Goal: Task Accomplishment & Management: Complete application form

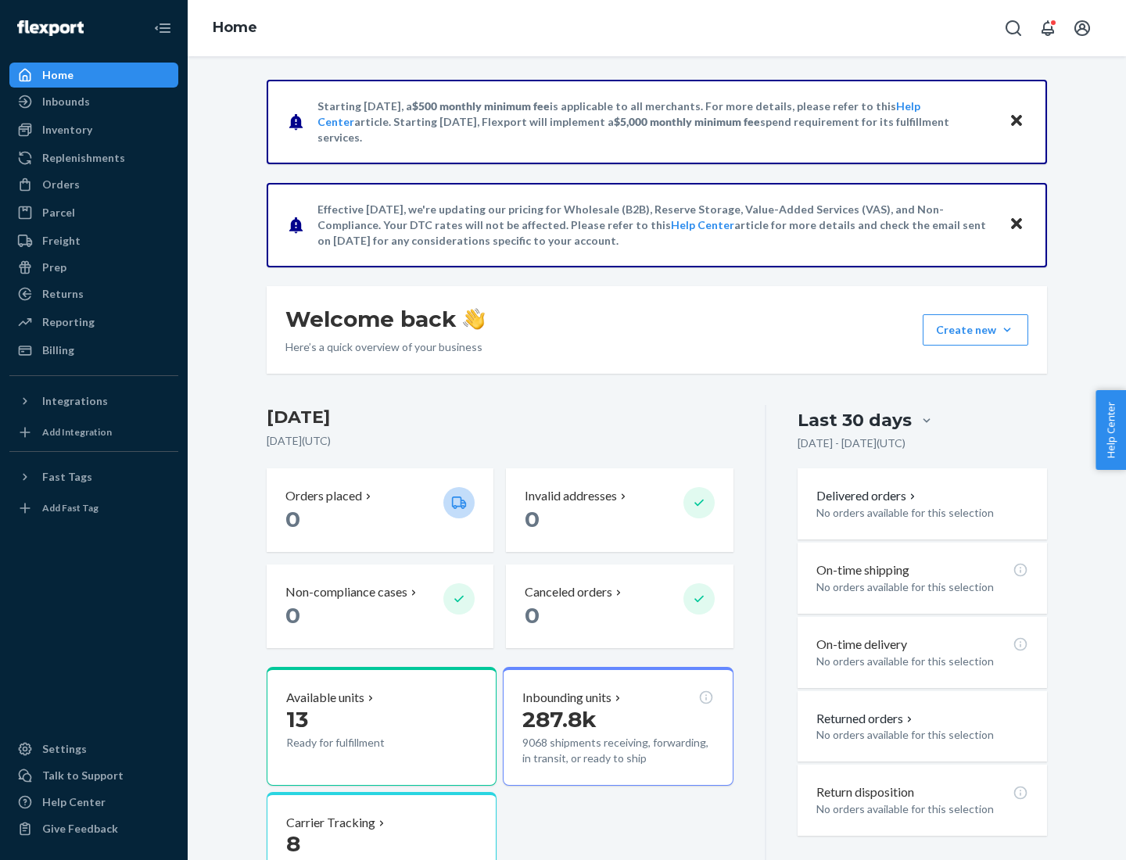
click at [1007, 330] on button "Create new Create new inbound Create new order Create new product" at bounding box center [976, 329] width 106 height 31
click at [94, 102] on div "Inbounds" at bounding box center [94, 102] width 166 height 22
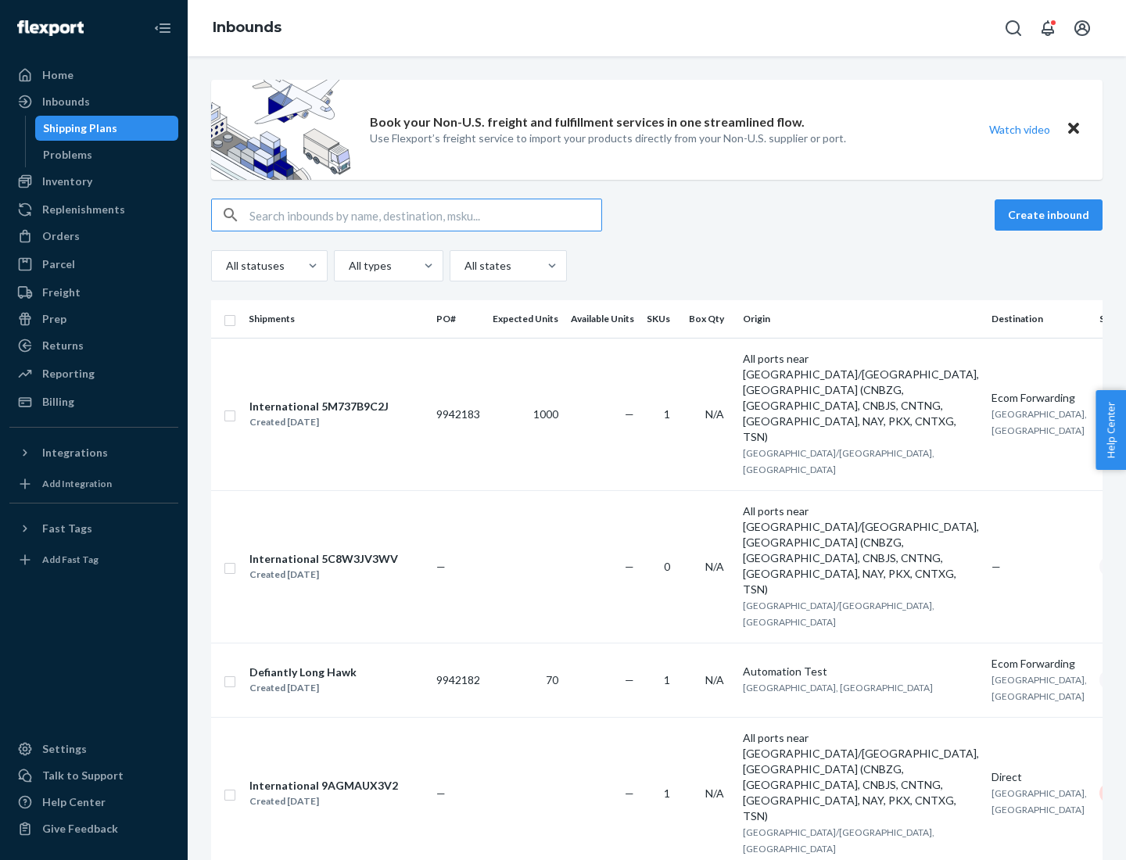
click at [1051, 215] on button "Create inbound" at bounding box center [1049, 214] width 108 height 31
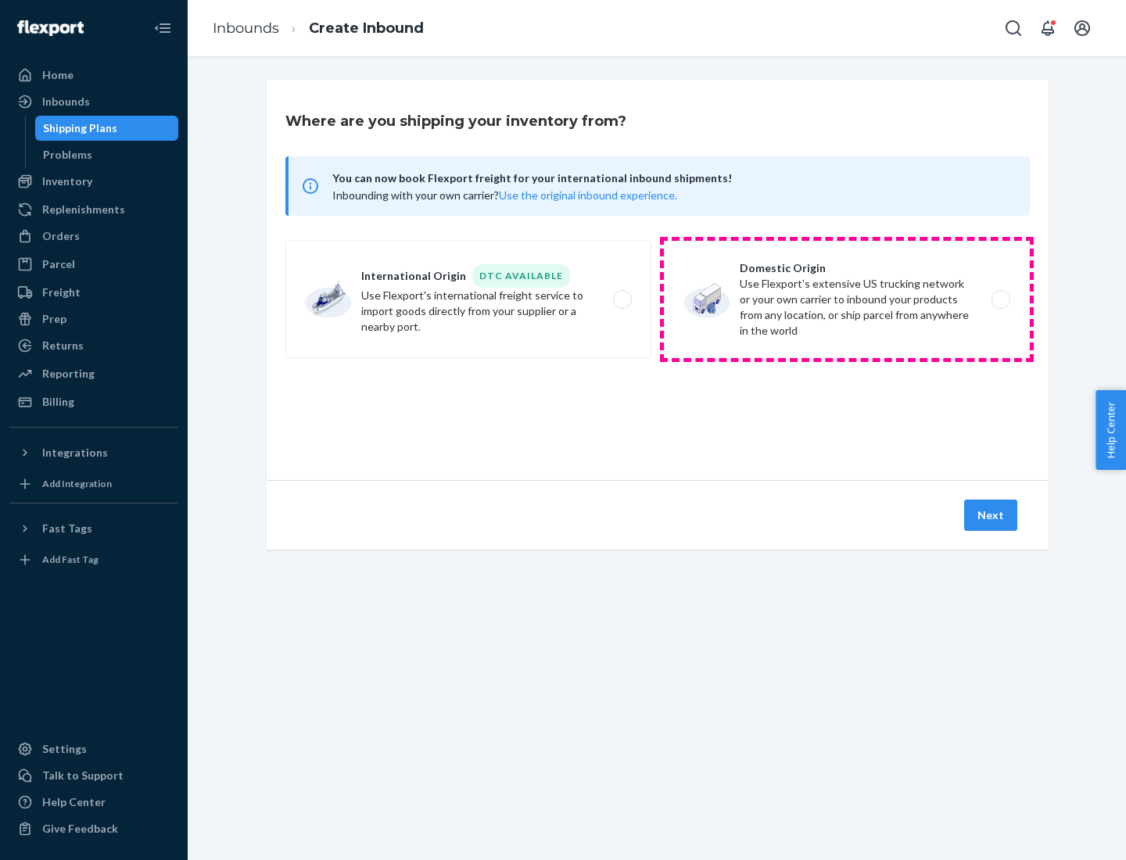
click at [847, 299] on label "Domestic Origin Use Flexport’s extensive US trucking network or your own carrie…" at bounding box center [847, 299] width 366 height 117
click at [1000, 299] on input "Domestic Origin Use Flexport’s extensive US trucking network or your own carrie…" at bounding box center [1005, 300] width 10 height 10
radio input "true"
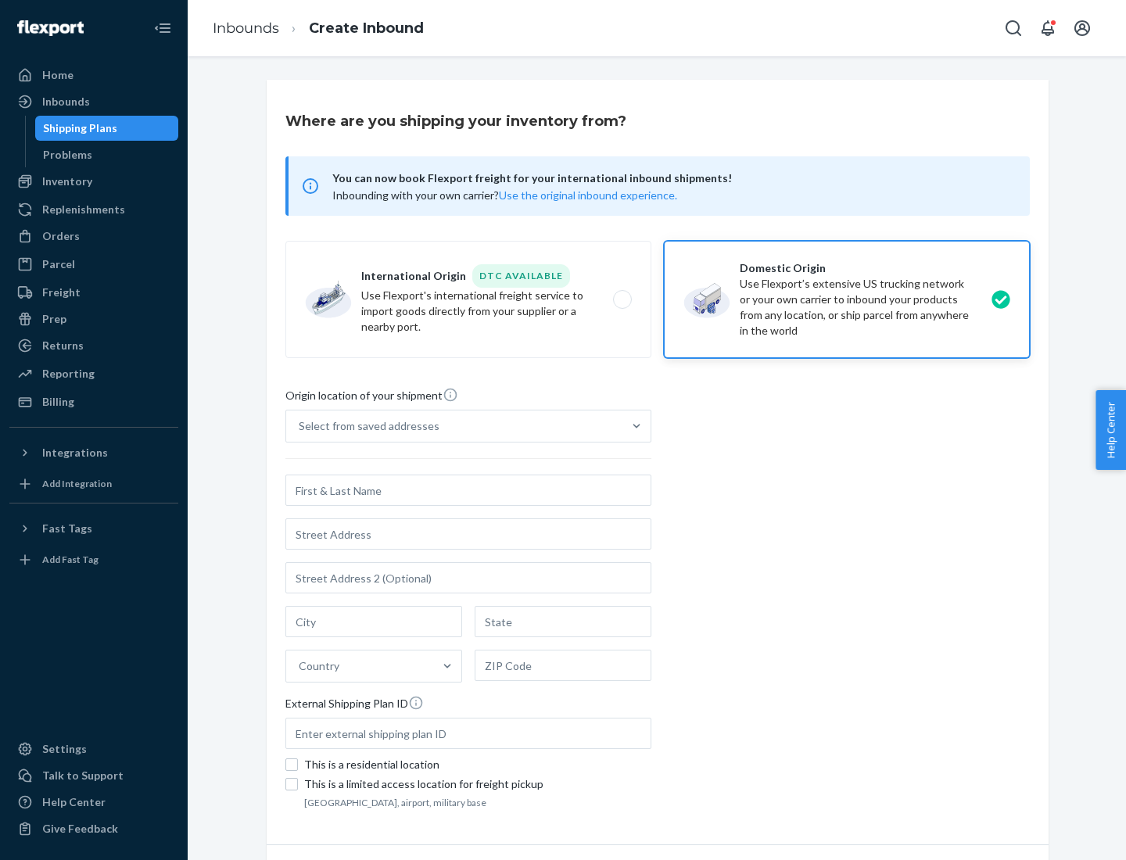
click at [365, 426] on div "Select from saved addresses" at bounding box center [369, 426] width 141 height 16
click at [300, 426] on input "Select from saved addresses" at bounding box center [300, 426] width 2 height 16
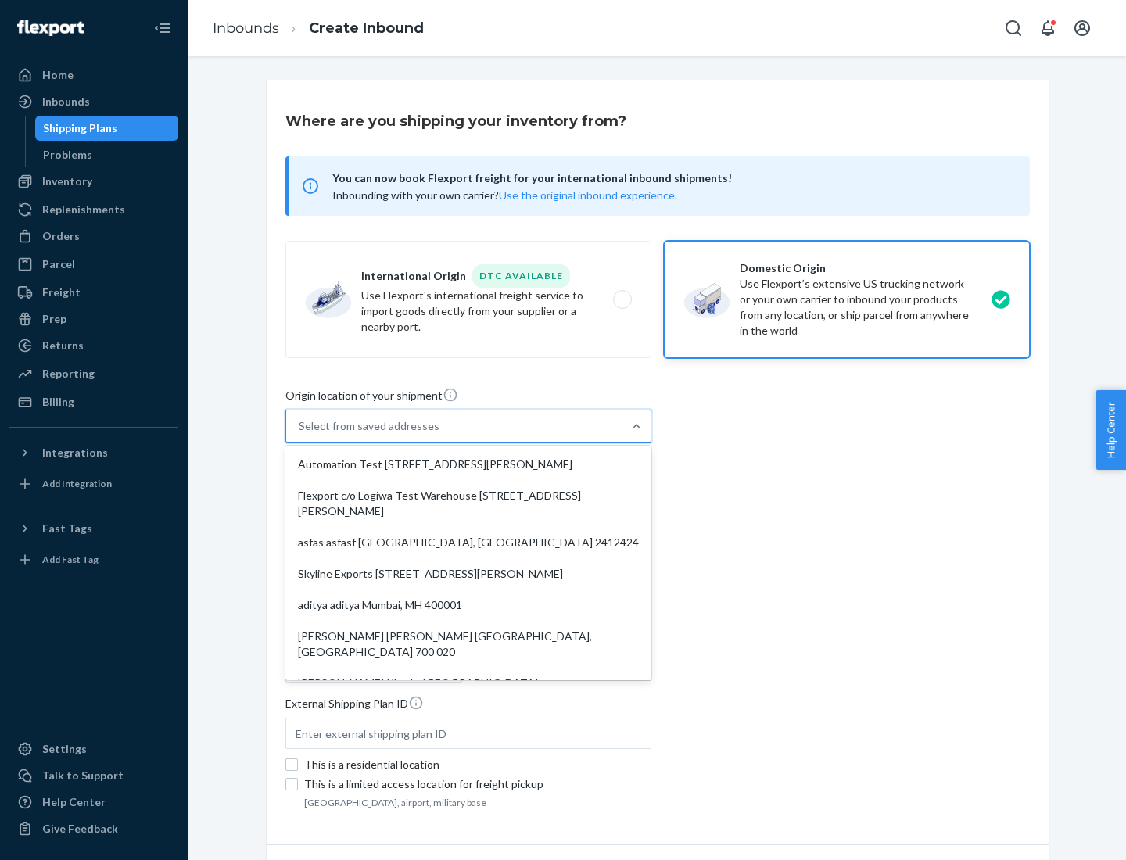
scroll to position [6, 0]
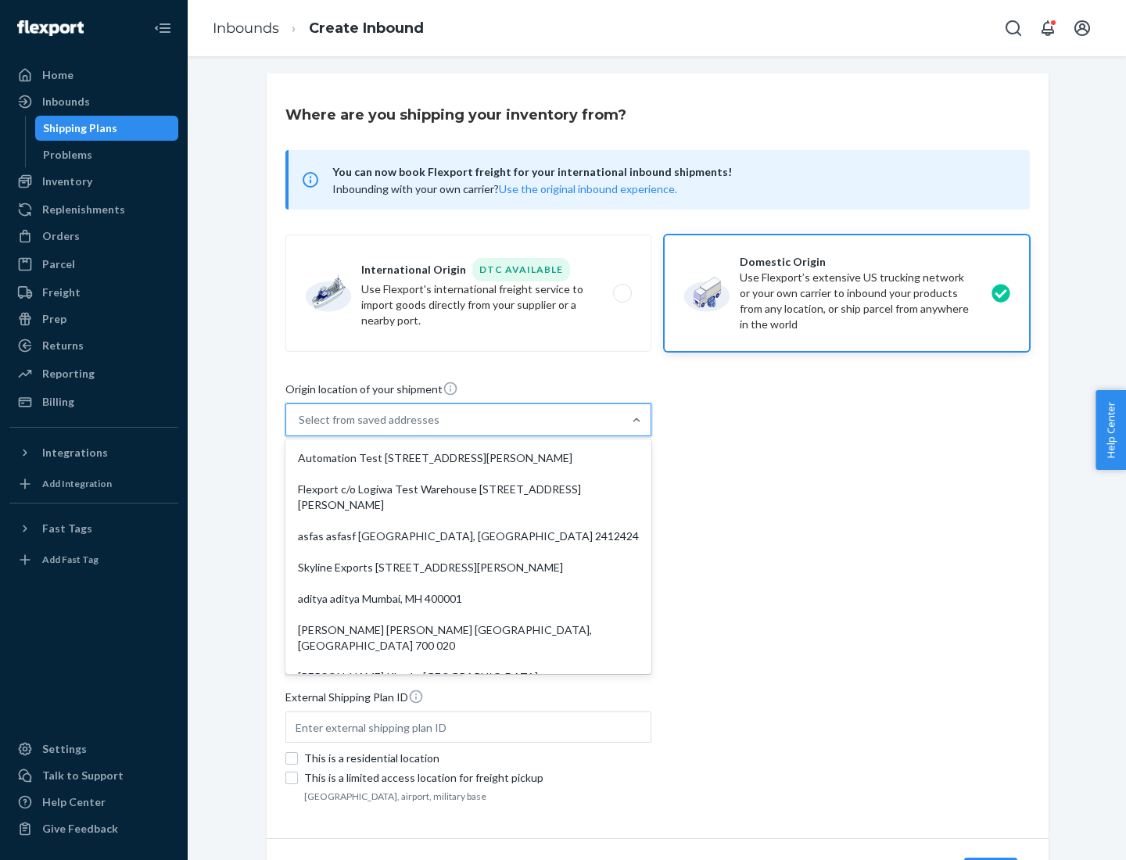
click at [468, 458] on div "Automation Test [STREET_ADDRESS][PERSON_NAME]" at bounding box center [469, 458] width 360 height 31
click at [300, 428] on input "option Automation Test [STREET_ADDRESS][PERSON_NAME]. 9 results available. Use …" at bounding box center [300, 420] width 2 height 16
type input "Automation Test"
type input "9th Floor"
type input "[GEOGRAPHIC_DATA]"
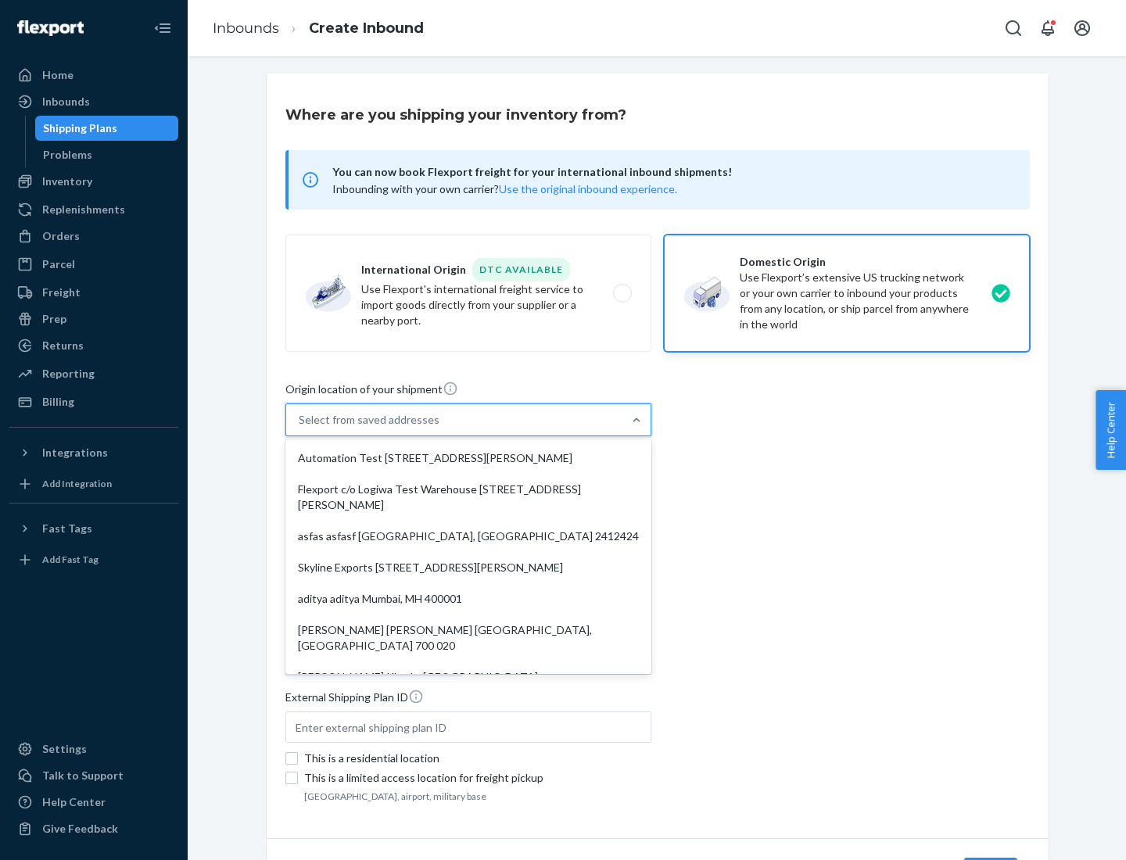
type input "CA"
type input "94104"
type input "[STREET_ADDRESS][PERSON_NAME]"
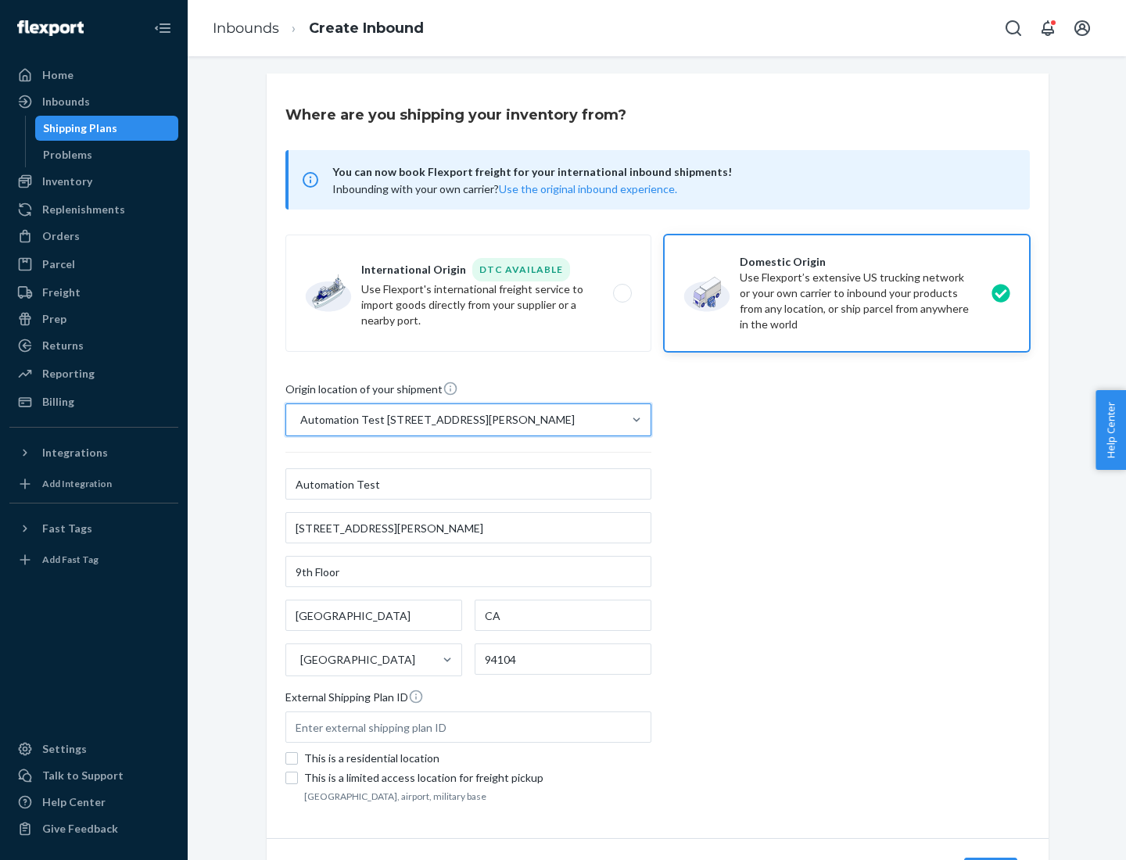
scroll to position [91, 0]
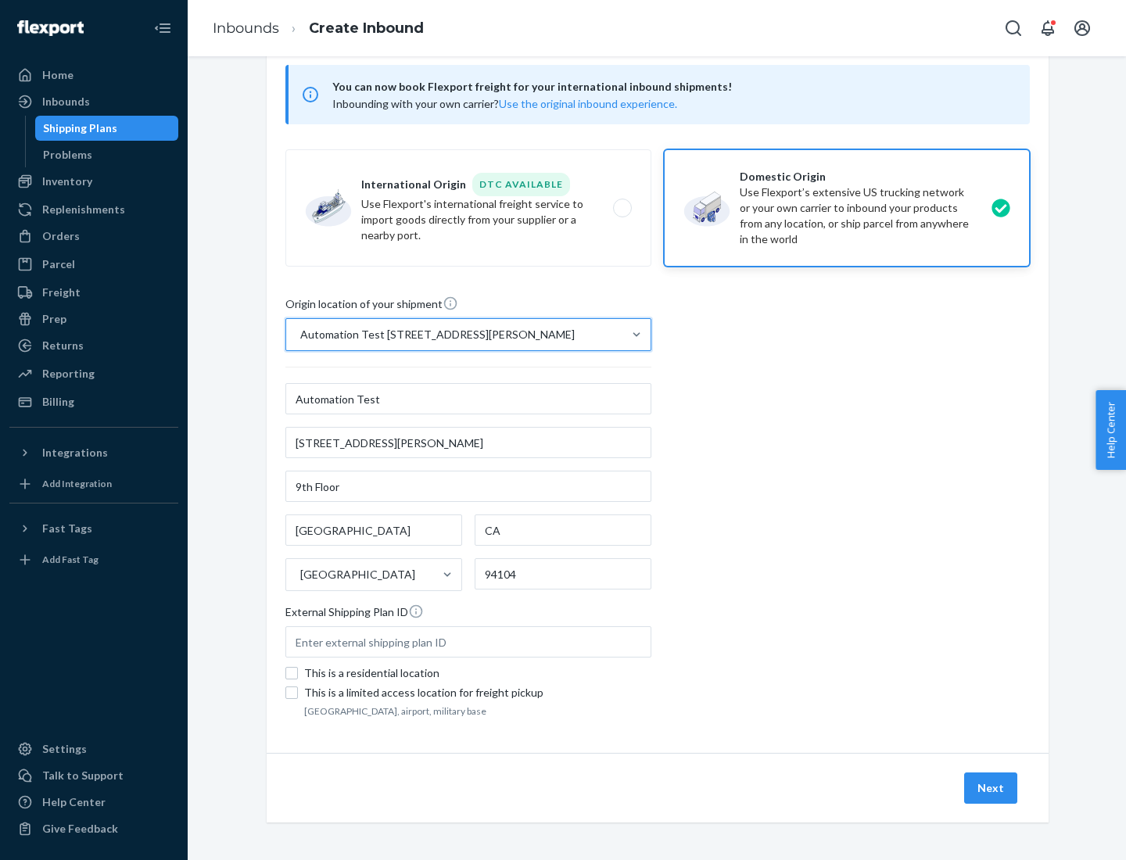
click at [991, 788] on button "Next" at bounding box center [990, 787] width 53 height 31
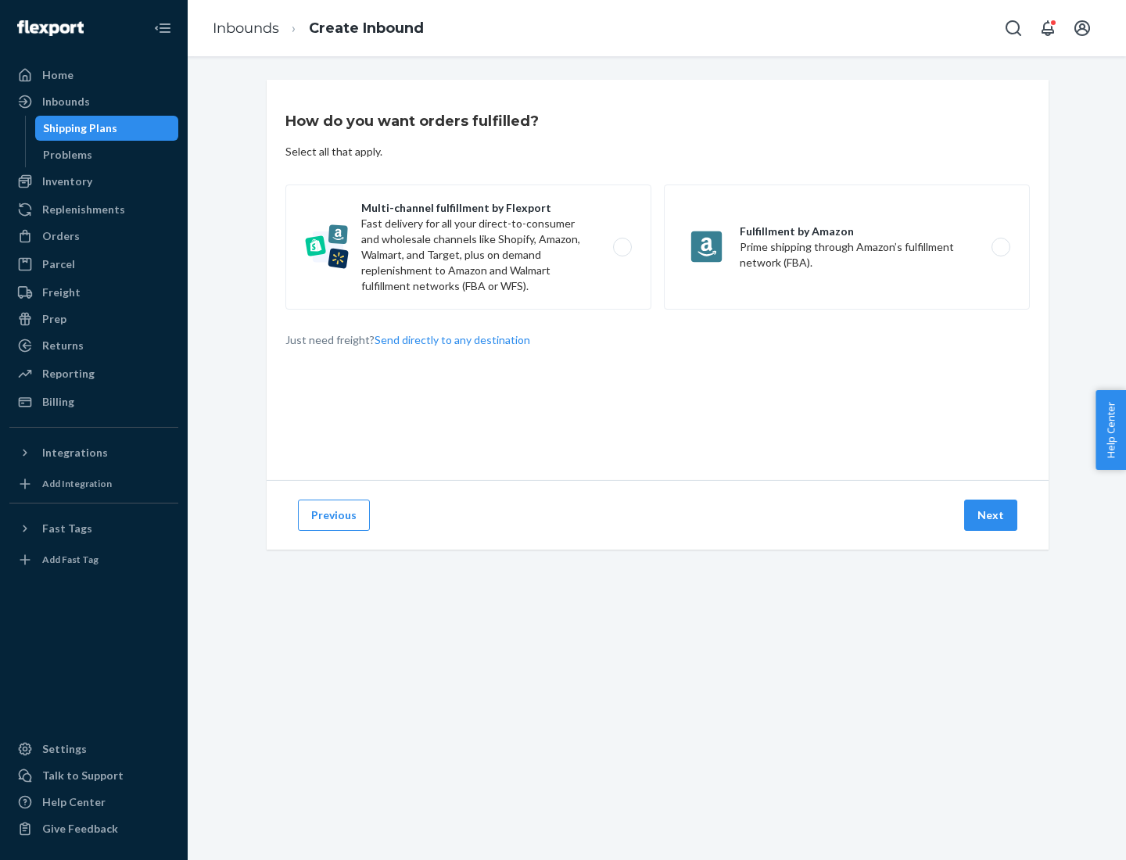
click at [468, 247] on label "Multi-channel fulfillment by Flexport Fast delivery for all your direct-to-cons…" at bounding box center [468, 247] width 366 height 125
click at [622, 247] on input "Multi-channel fulfillment by Flexport Fast delivery for all your direct-to-cons…" at bounding box center [627, 247] width 10 height 10
radio input "true"
click at [991, 515] on button "Next" at bounding box center [990, 515] width 53 height 31
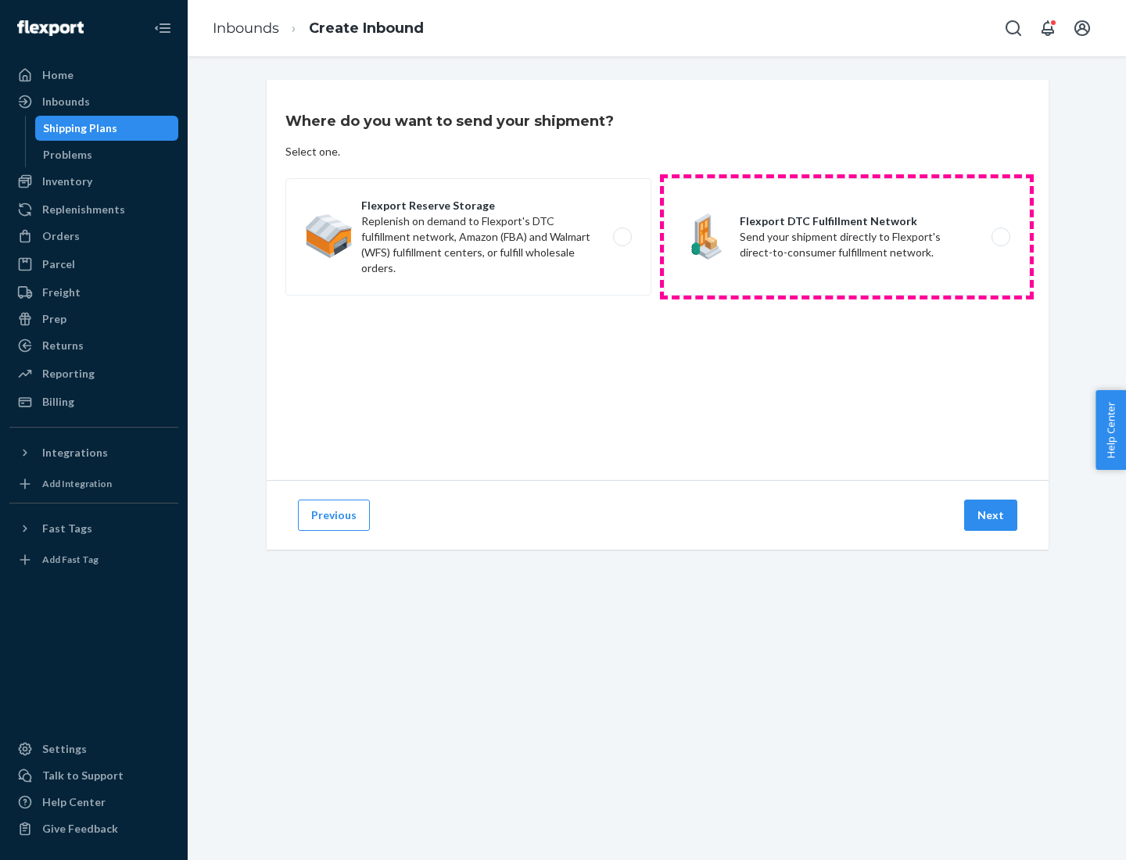
click at [847, 237] on label "Flexport DTC Fulfillment Network Send your shipment directly to Flexport's dire…" at bounding box center [847, 236] width 366 height 117
click at [1000, 237] on input "Flexport DTC Fulfillment Network Send your shipment directly to Flexport's dire…" at bounding box center [1005, 237] width 10 height 10
radio input "true"
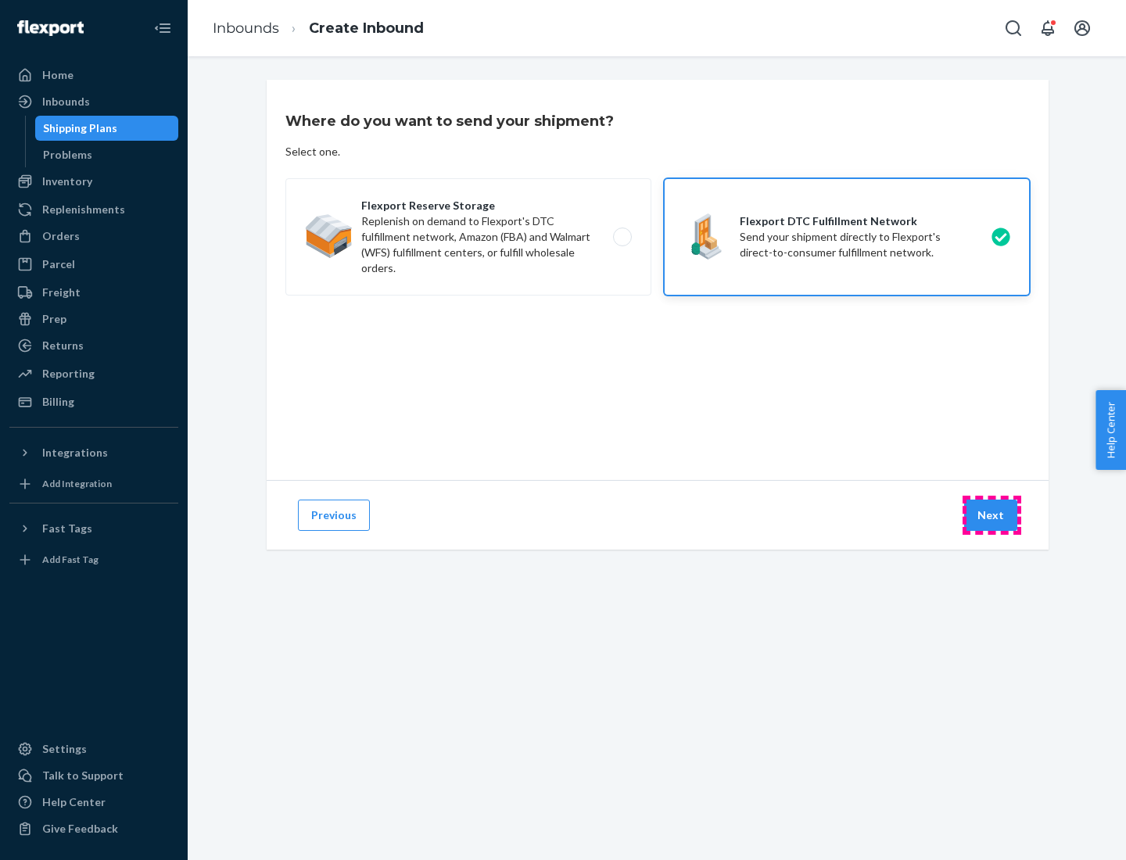
click at [991, 515] on button "Next" at bounding box center [990, 515] width 53 height 31
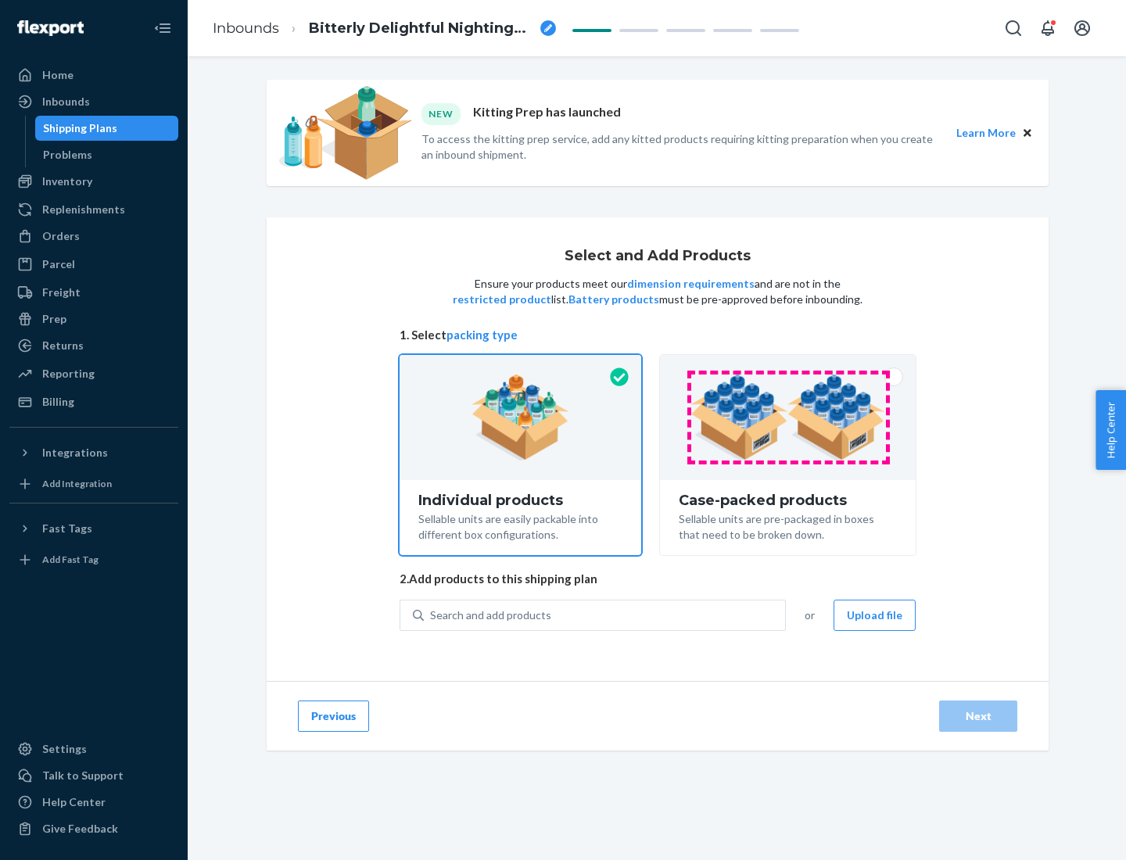
click at [788, 418] on img at bounding box center [787, 418] width 195 height 86
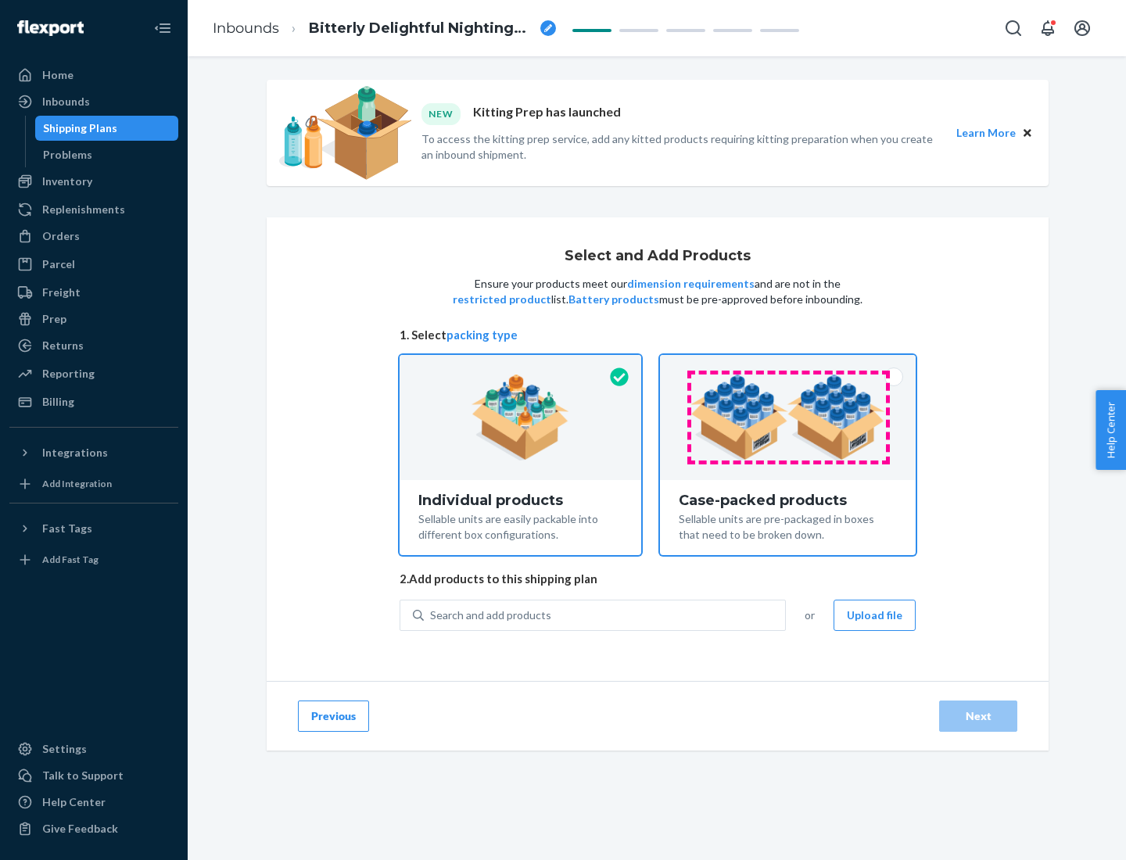
click at [788, 365] on input "Case-packed products Sellable units are pre-packaged in boxes that need to be b…" at bounding box center [788, 360] width 10 height 10
radio input "true"
radio input "false"
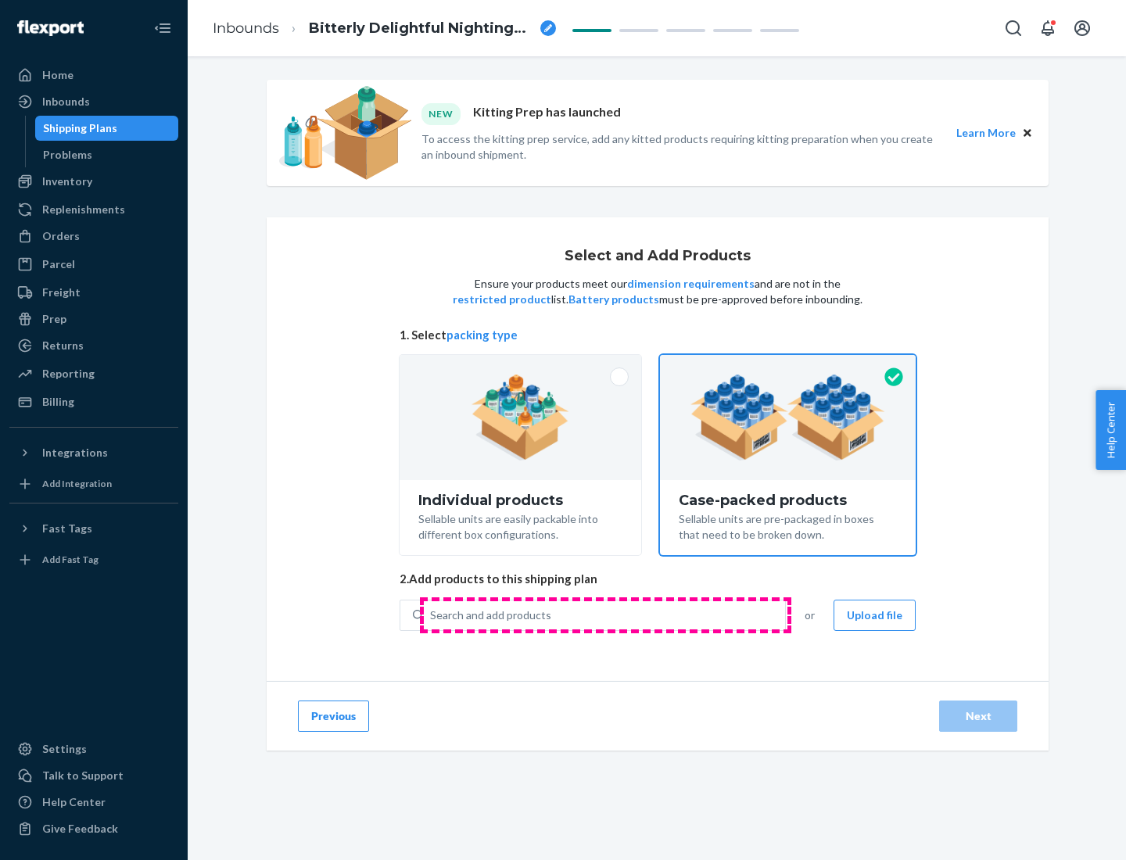
click at [605, 615] on div "Search and add products" at bounding box center [604, 615] width 361 height 28
click at [432, 615] on input "Search and add products" at bounding box center [431, 616] width 2 height 16
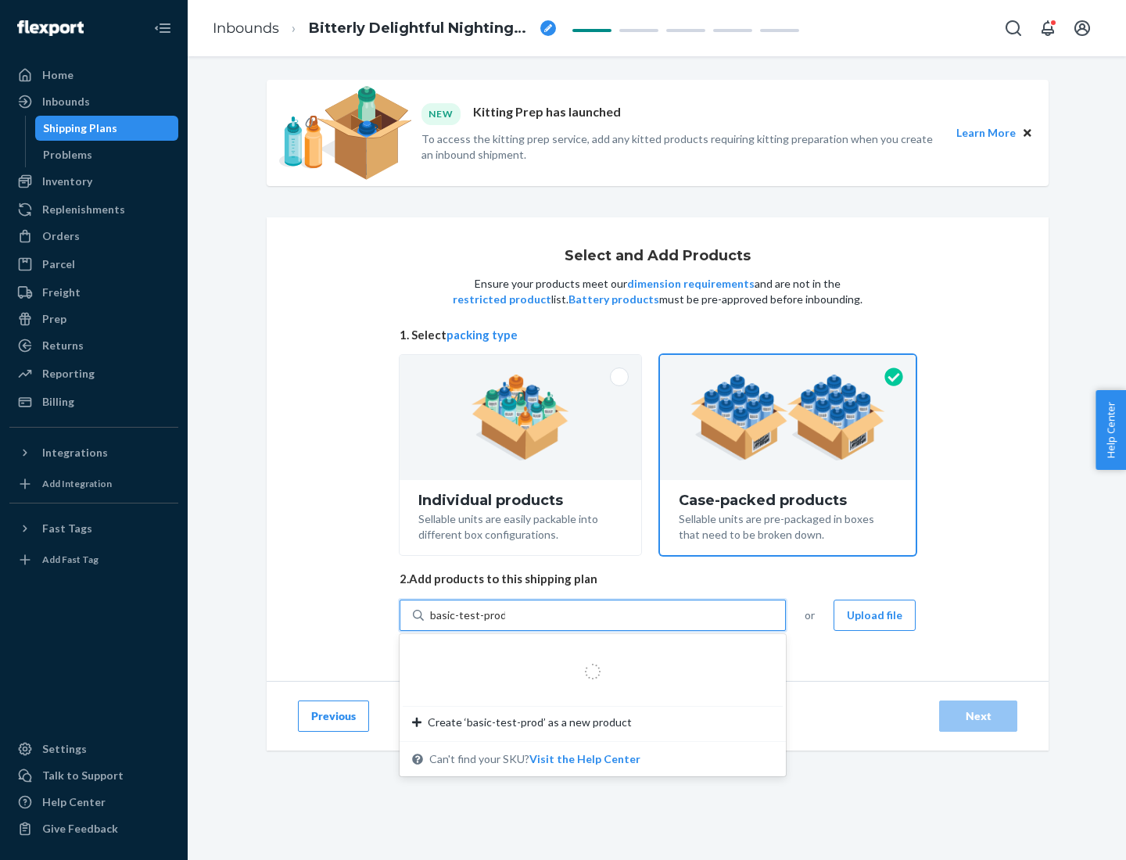
type input "basic-test-product-1"
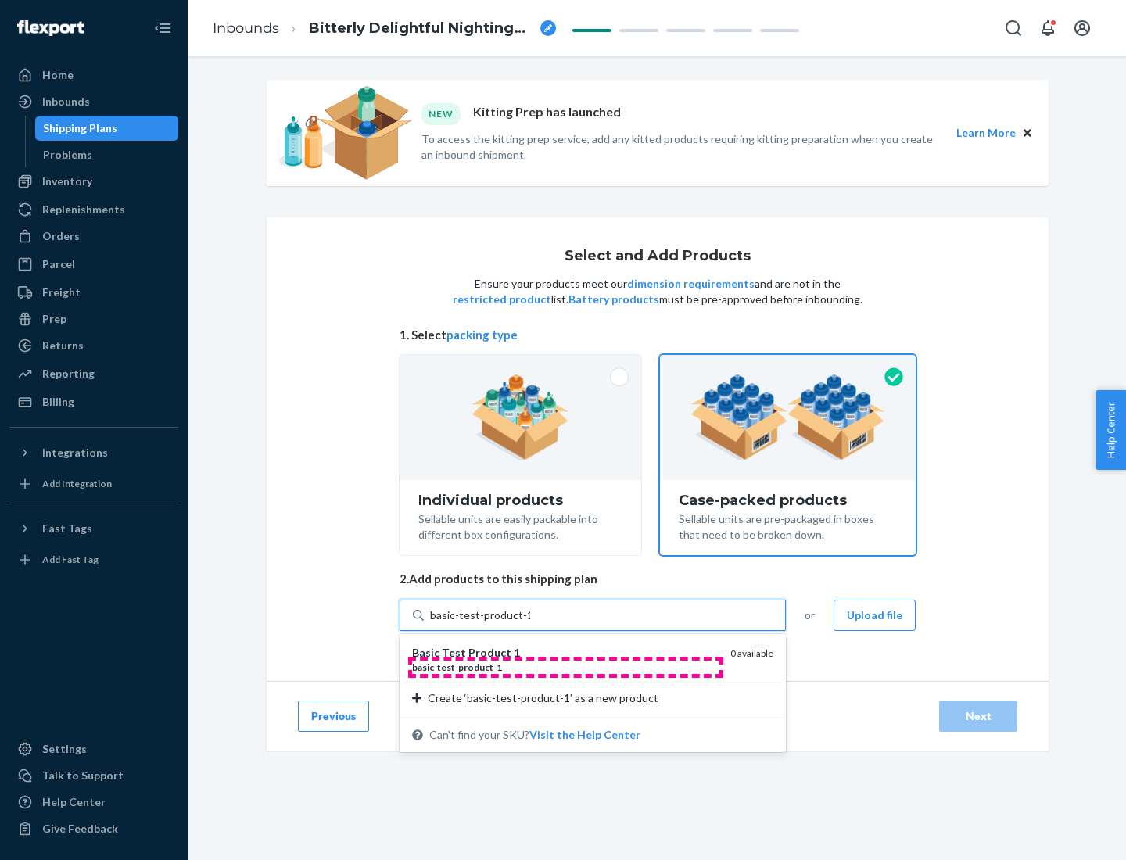
click at [565, 667] on div "basic - test - product - 1" at bounding box center [565, 667] width 306 height 13
click at [530, 623] on input "basic-test-product-1" at bounding box center [480, 616] width 100 height 16
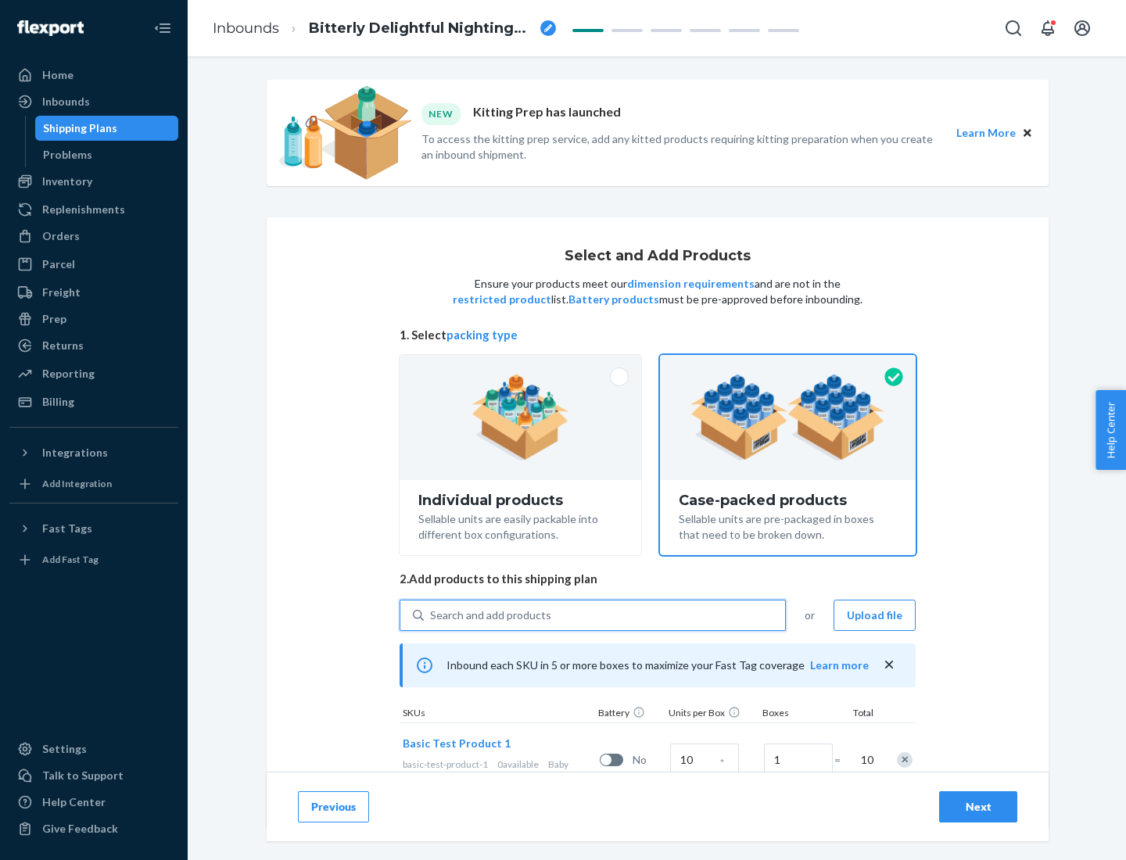
scroll to position [56, 0]
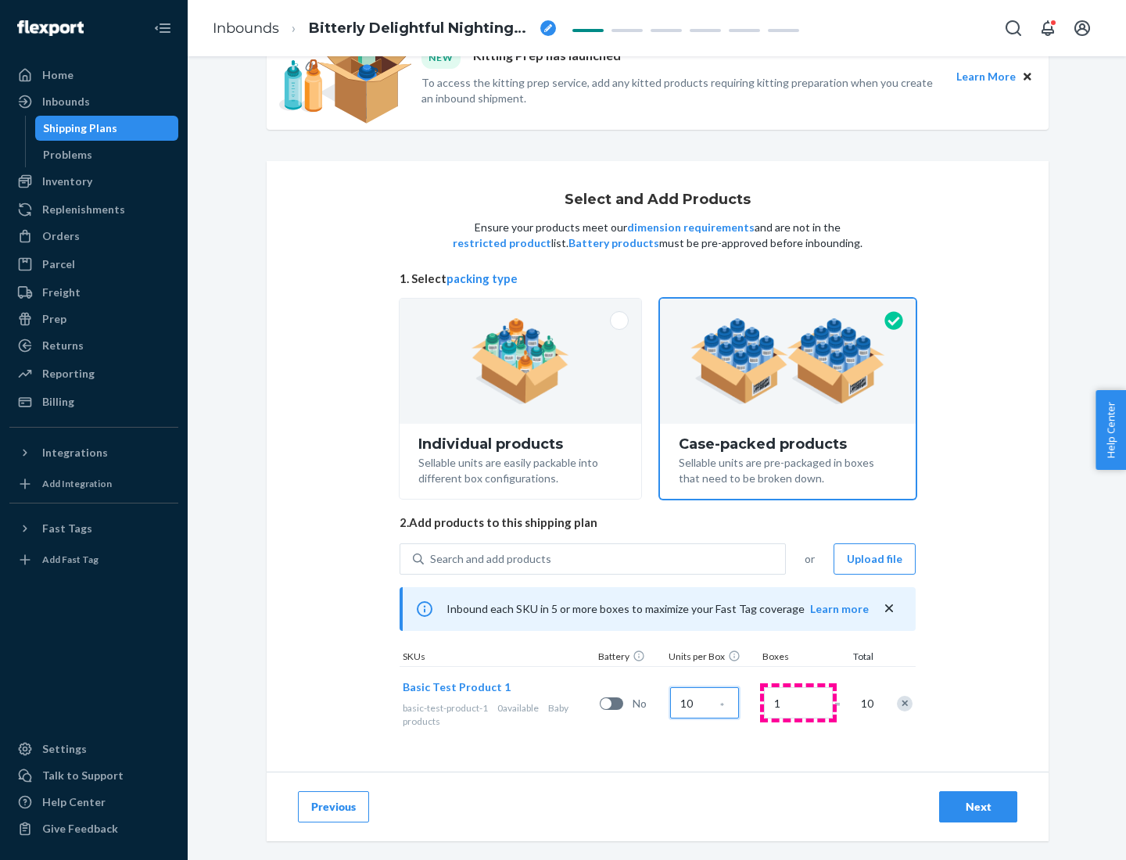
type input "10"
type input "7"
click at [978, 807] on div "Next" at bounding box center [978, 807] width 52 height 16
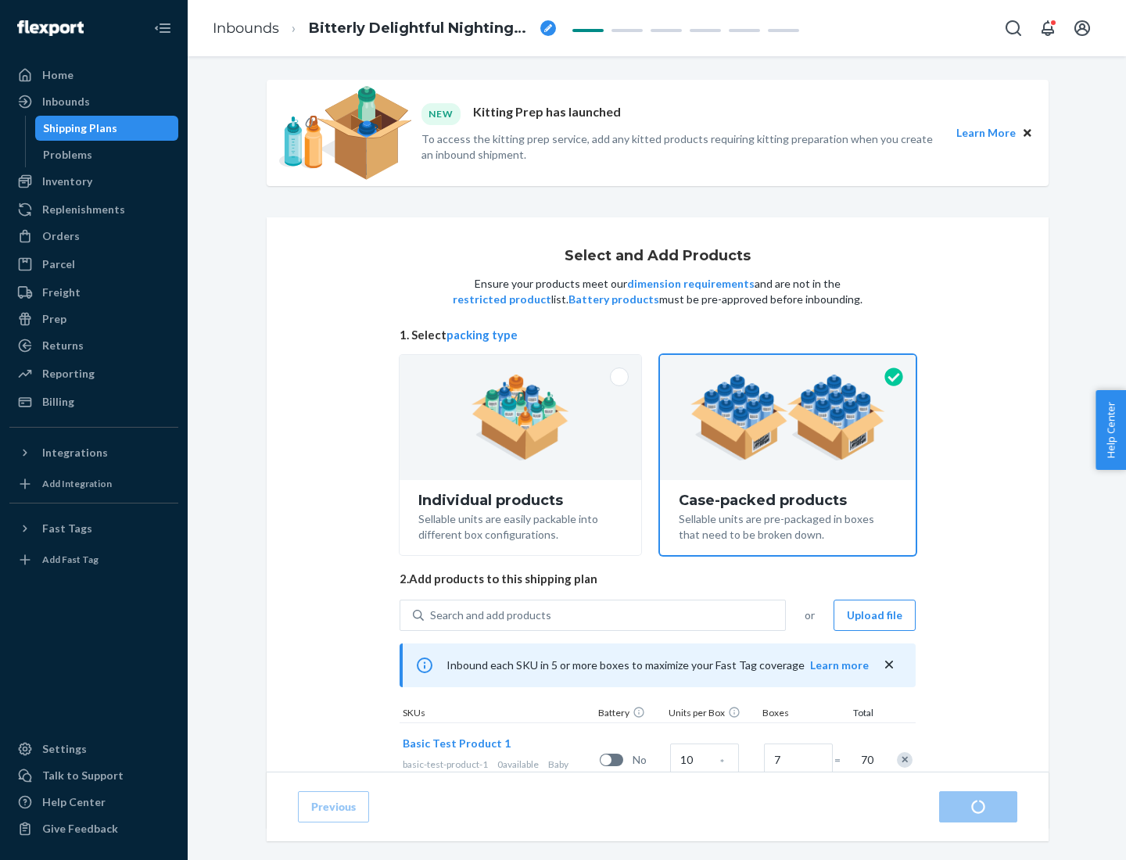
radio input "true"
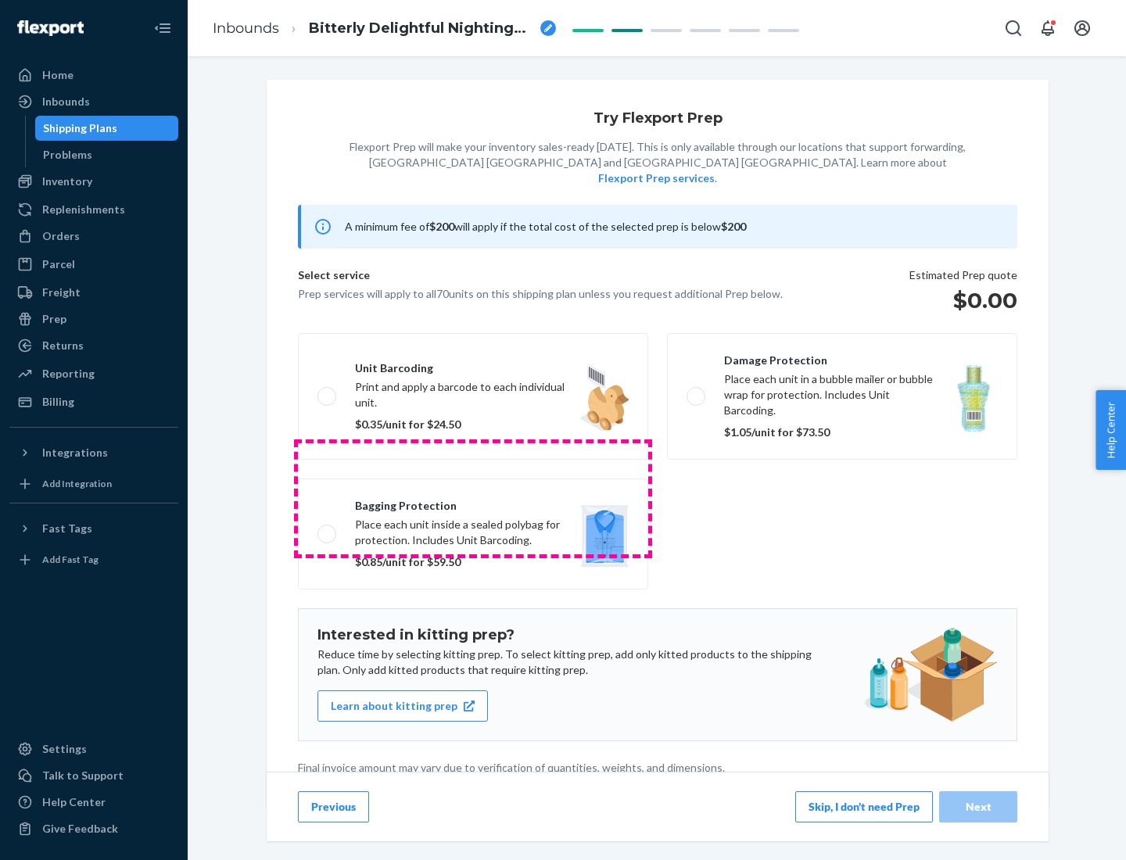
scroll to position [4, 0]
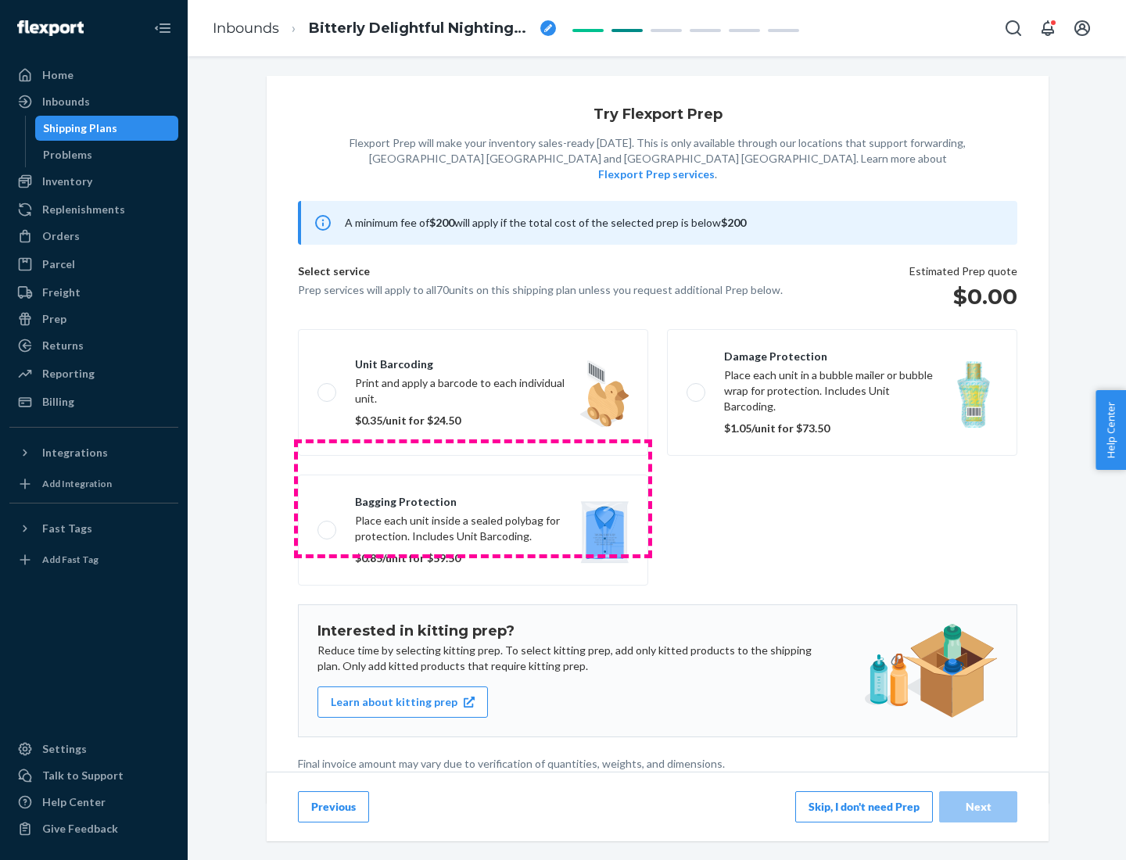
click at [473, 498] on label "Bagging protection Place each unit inside a sealed polybag for protection. Incl…" at bounding box center [473, 530] width 350 height 111
click at [328, 525] on input "Bagging protection Place each unit inside a sealed polybag for protection. Incl…" at bounding box center [322, 530] width 10 height 10
checkbox input "true"
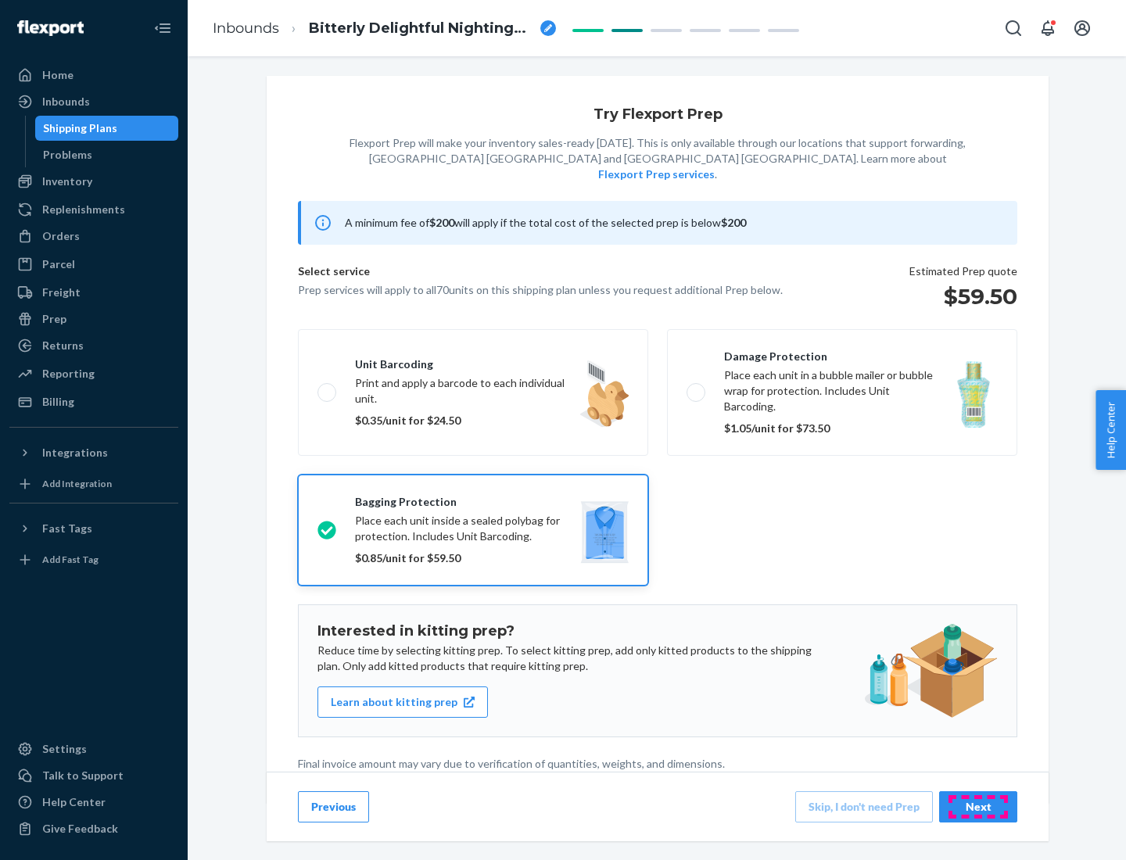
click at [978, 806] on div "Next" at bounding box center [978, 807] width 52 height 16
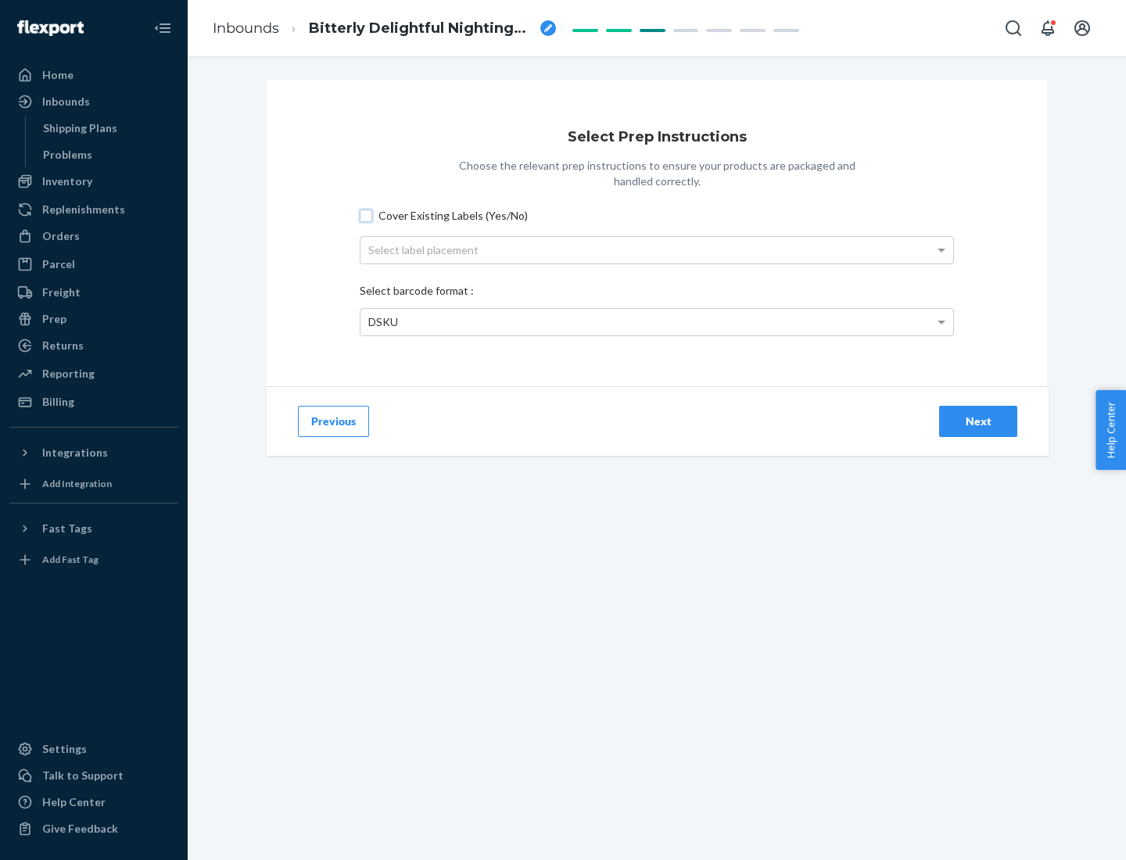
click at [366, 215] on input "Cover Existing Labels (Yes/No)" at bounding box center [366, 216] width 13 height 13
checkbox input "true"
click at [657, 249] on div "Select label placement" at bounding box center [656, 250] width 593 height 27
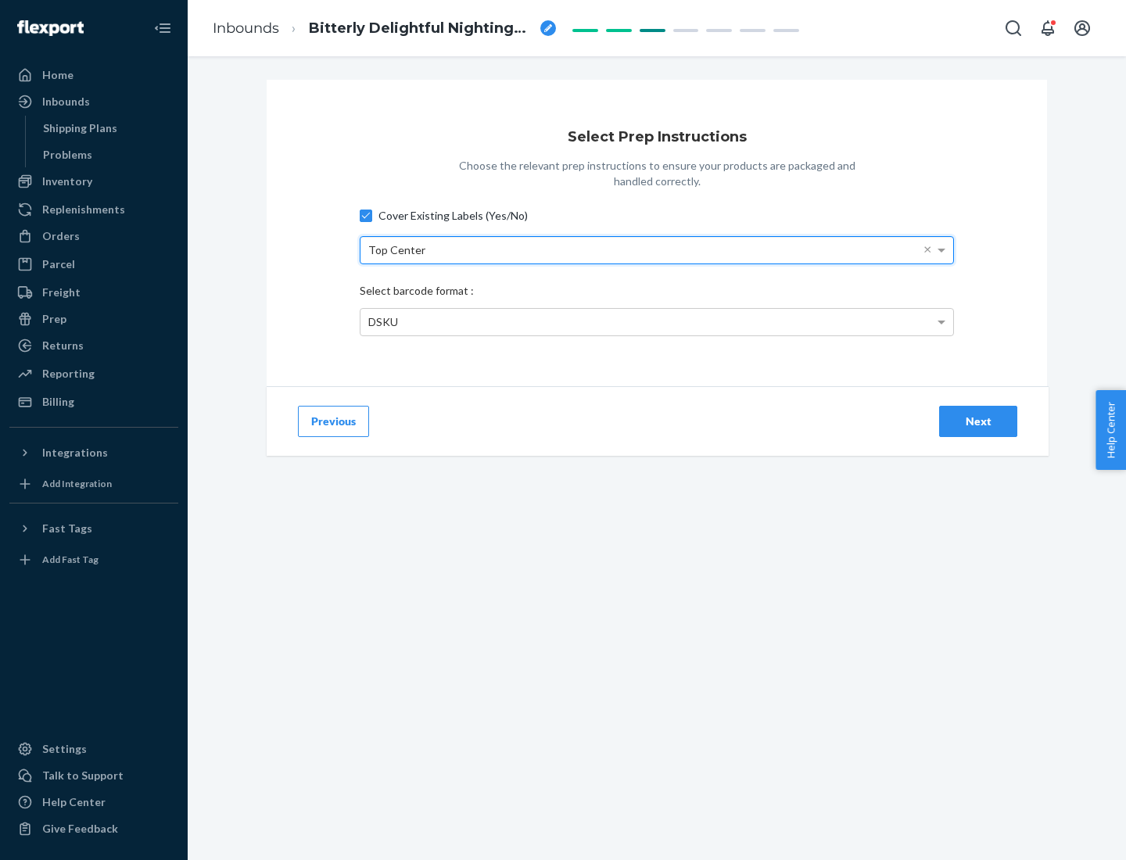
click at [657, 321] on div "DSKU" at bounding box center [656, 322] width 593 height 27
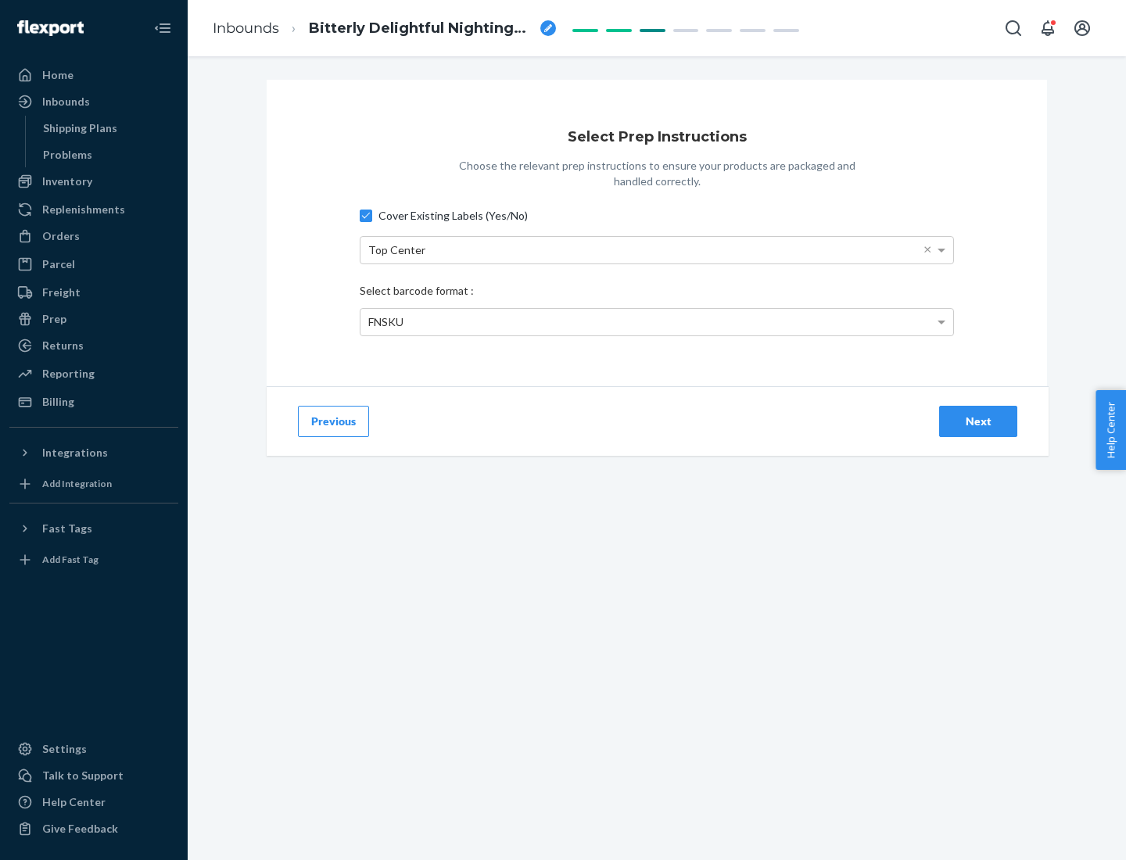
click at [978, 421] on div "Next" at bounding box center [978, 422] width 52 height 16
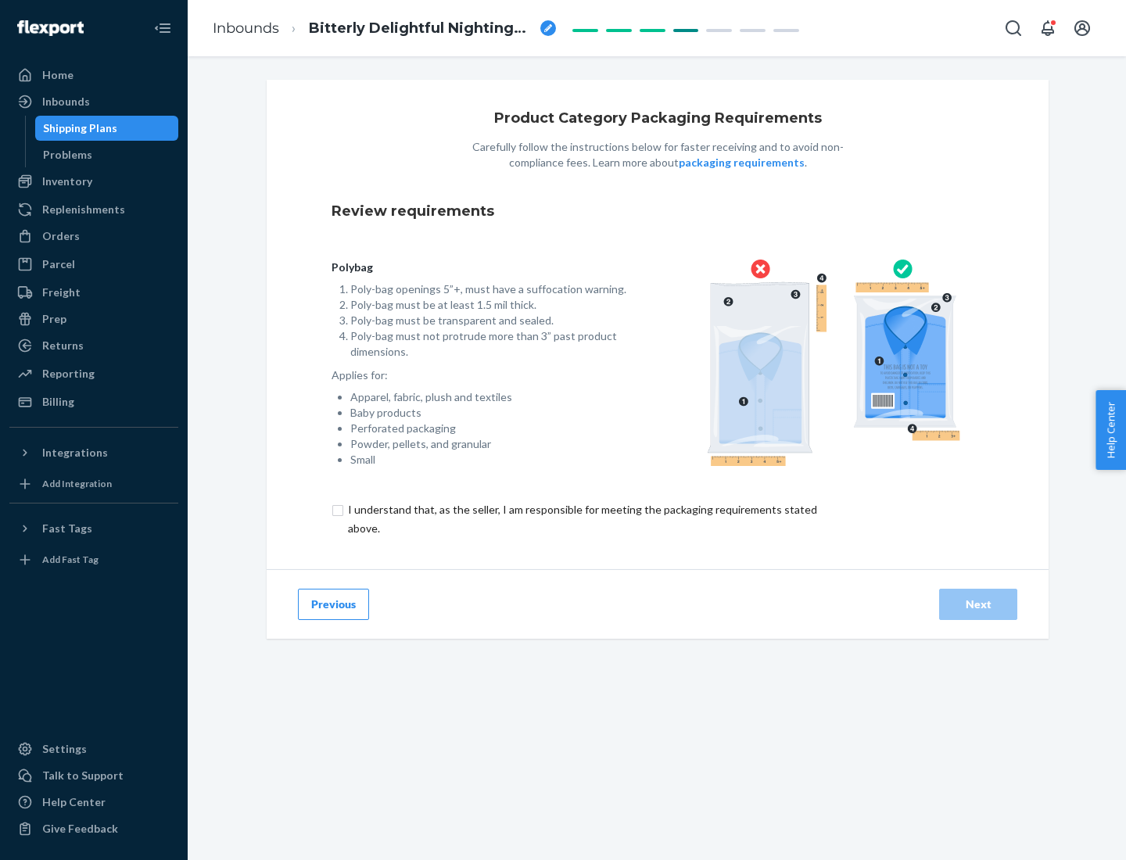
click at [581, 518] on input "checkbox" at bounding box center [592, 519] width 520 height 38
checkbox input "true"
click at [978, 604] on div "Next" at bounding box center [978, 605] width 52 height 16
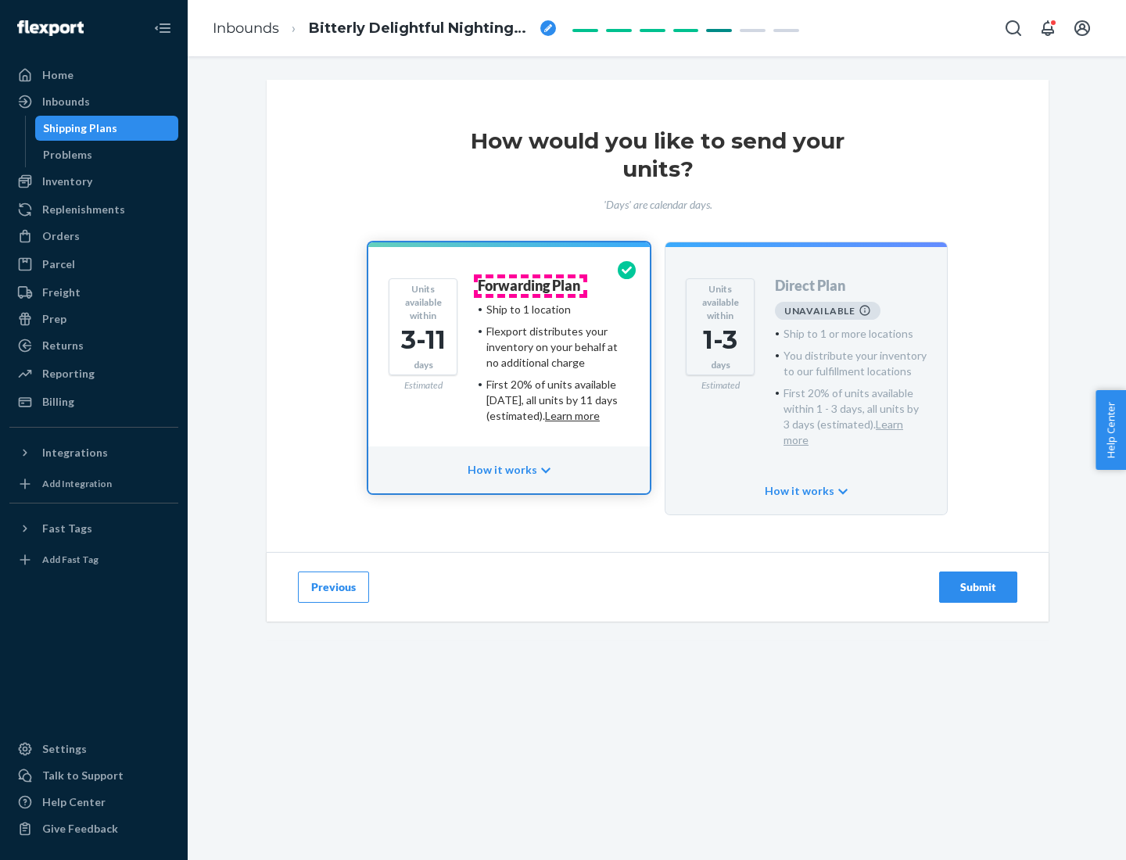
click at [530, 285] on h4 "Forwarding Plan" at bounding box center [529, 286] width 102 height 16
click at [978, 579] on div "Submit" at bounding box center [978, 587] width 52 height 16
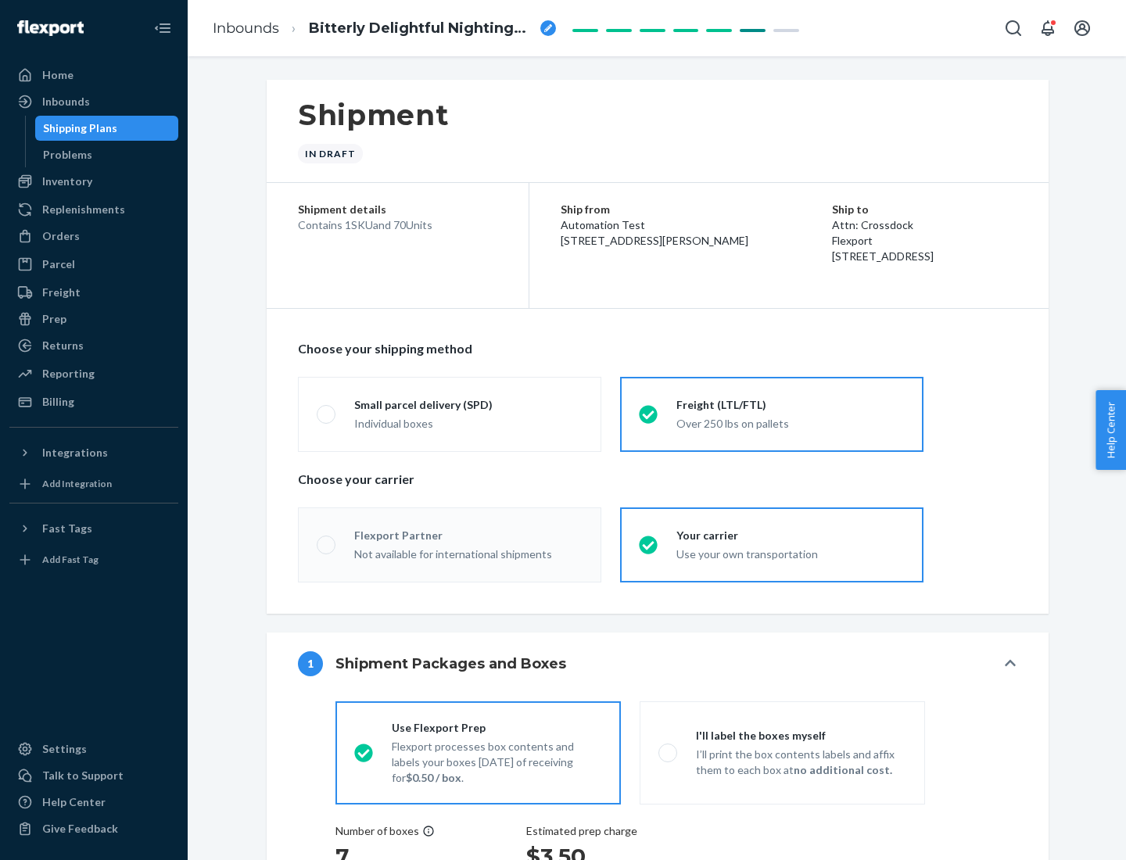
radio input "true"
radio input "false"
radio input "true"
radio input "false"
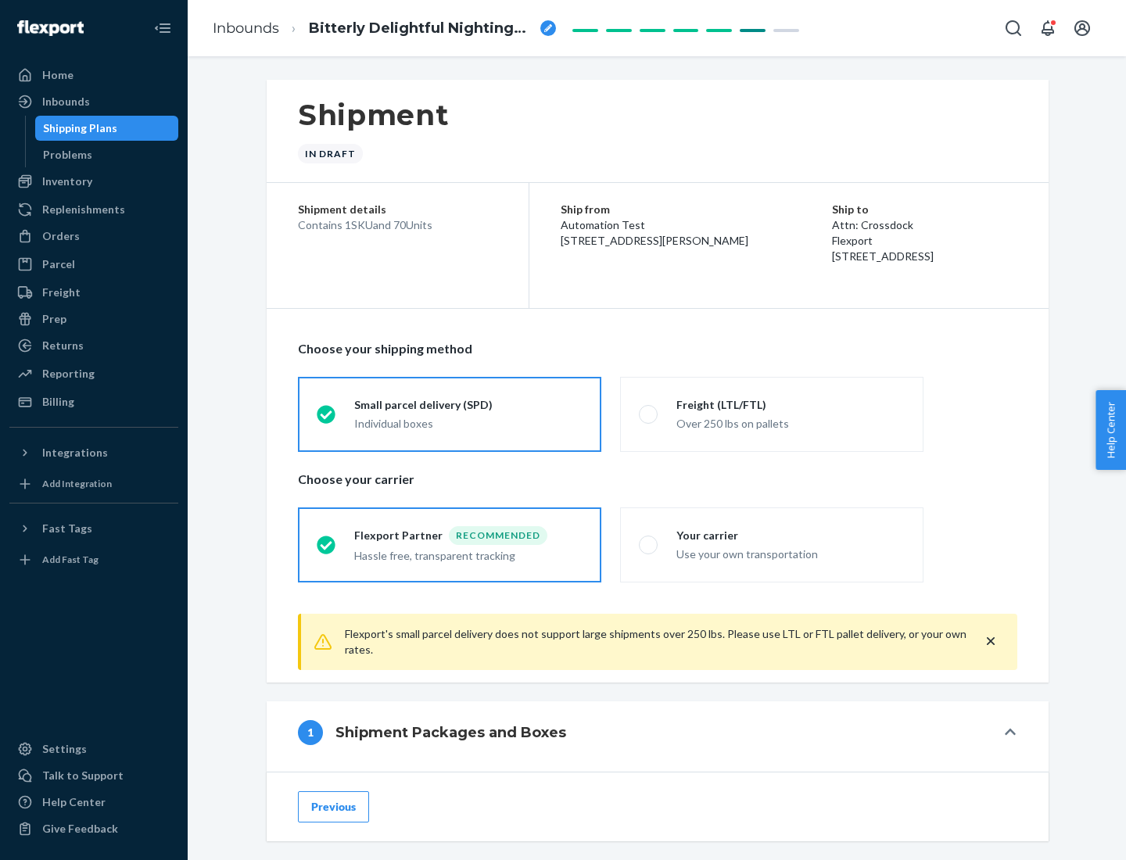
click at [772, 414] on div "Over 250 lbs on pallets" at bounding box center [790, 422] width 228 height 19
click at [649, 414] on input "Freight (LTL/FTL) Over 250 lbs on pallets" at bounding box center [644, 414] width 10 height 10
radio input "true"
radio input "false"
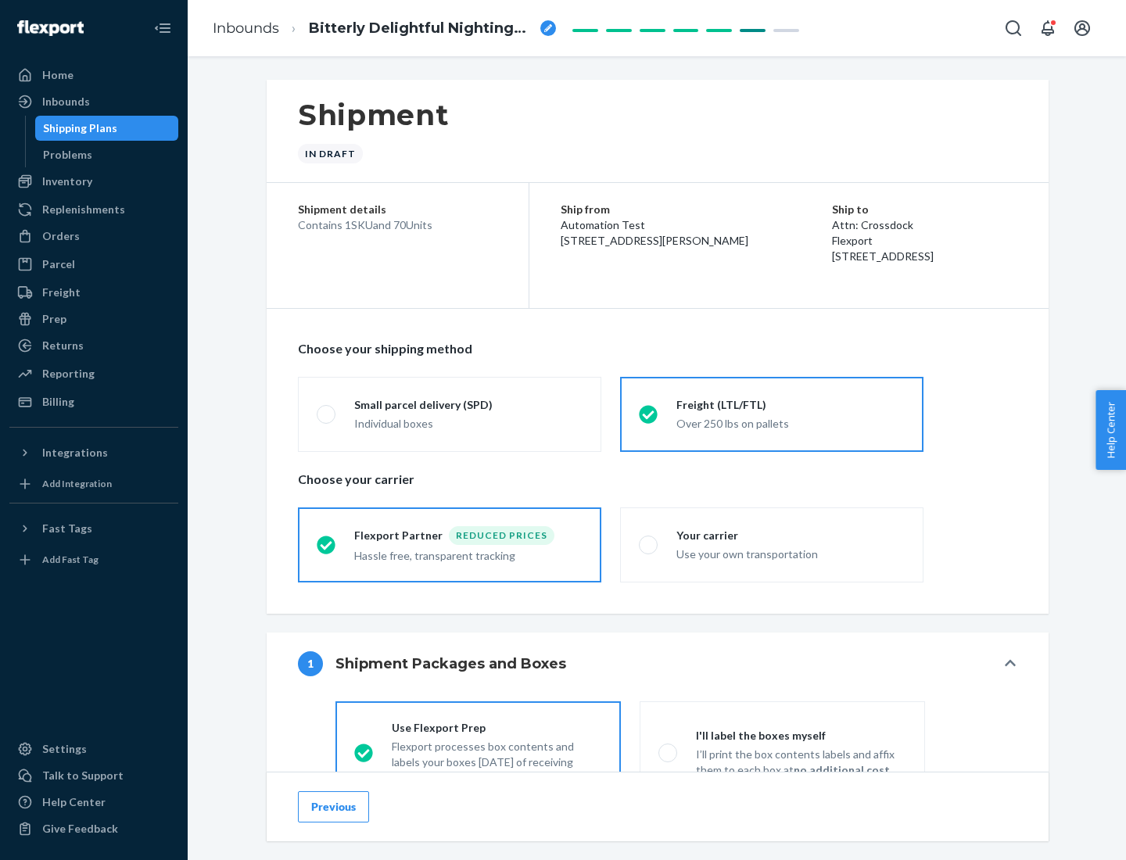
scroll to position [87, 0]
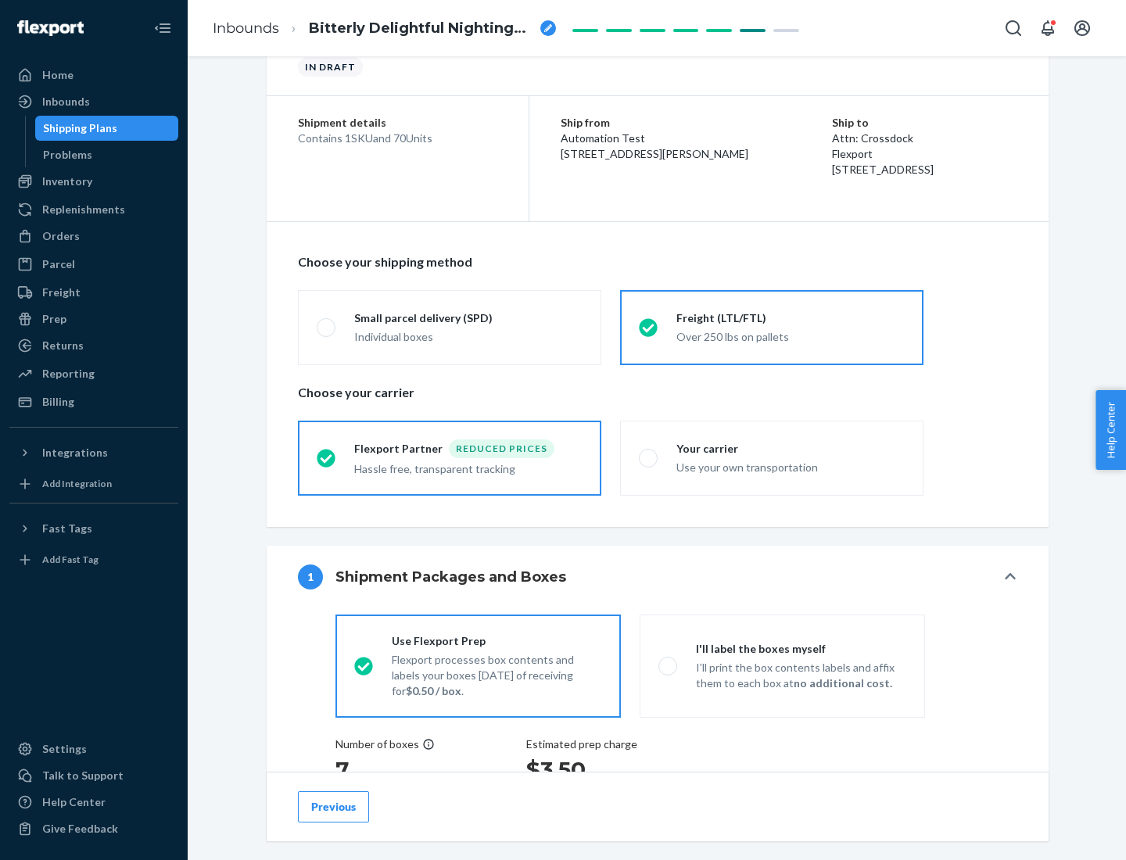
click at [450, 458] on div "Hassle free, transparent tracking" at bounding box center [468, 467] width 228 height 19
click at [327, 457] on input "Flexport Partner Reduced prices Hassle free, transparent tracking" at bounding box center [322, 458] width 10 height 10
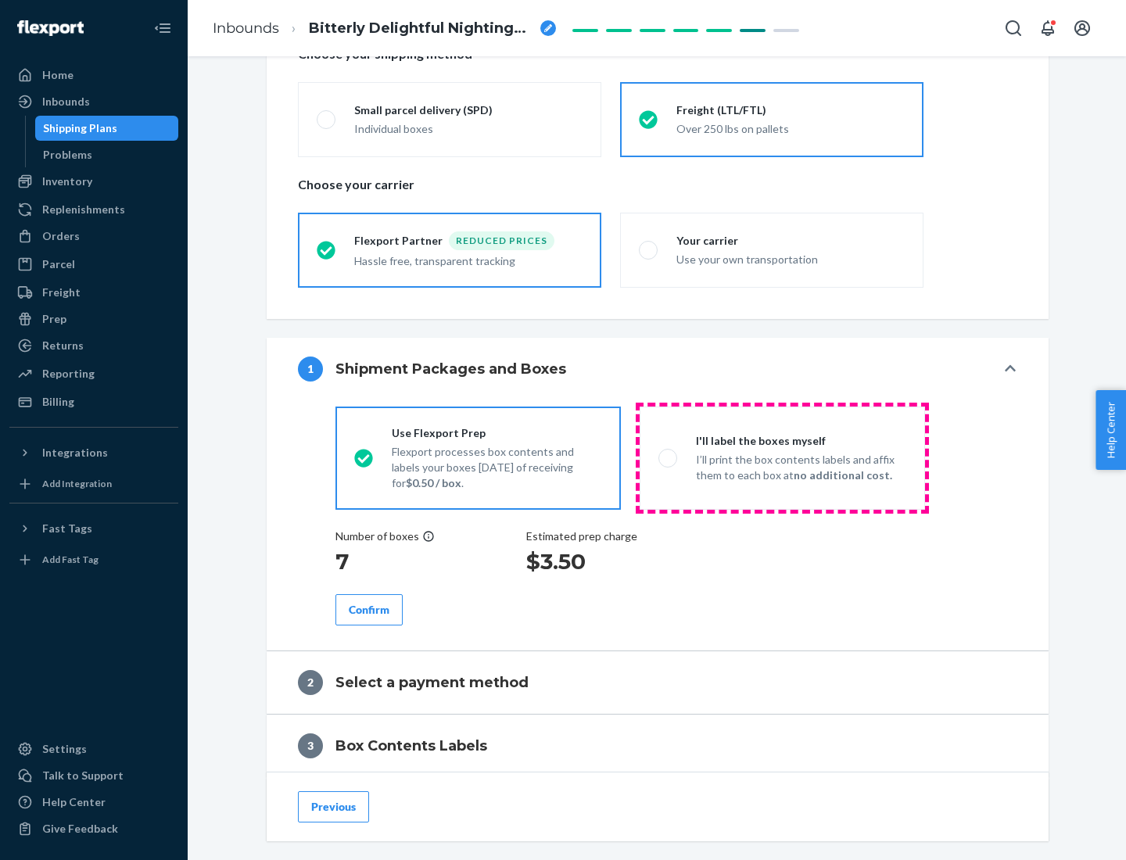
click at [782, 457] on p "I’ll print the box contents labels and affix them to each box at no additional …" at bounding box center [801, 467] width 210 height 31
click at [668, 457] on input "I'll label the boxes myself I’ll print the box contents labels and affix them t…" at bounding box center [663, 458] width 10 height 10
radio input "true"
radio input "false"
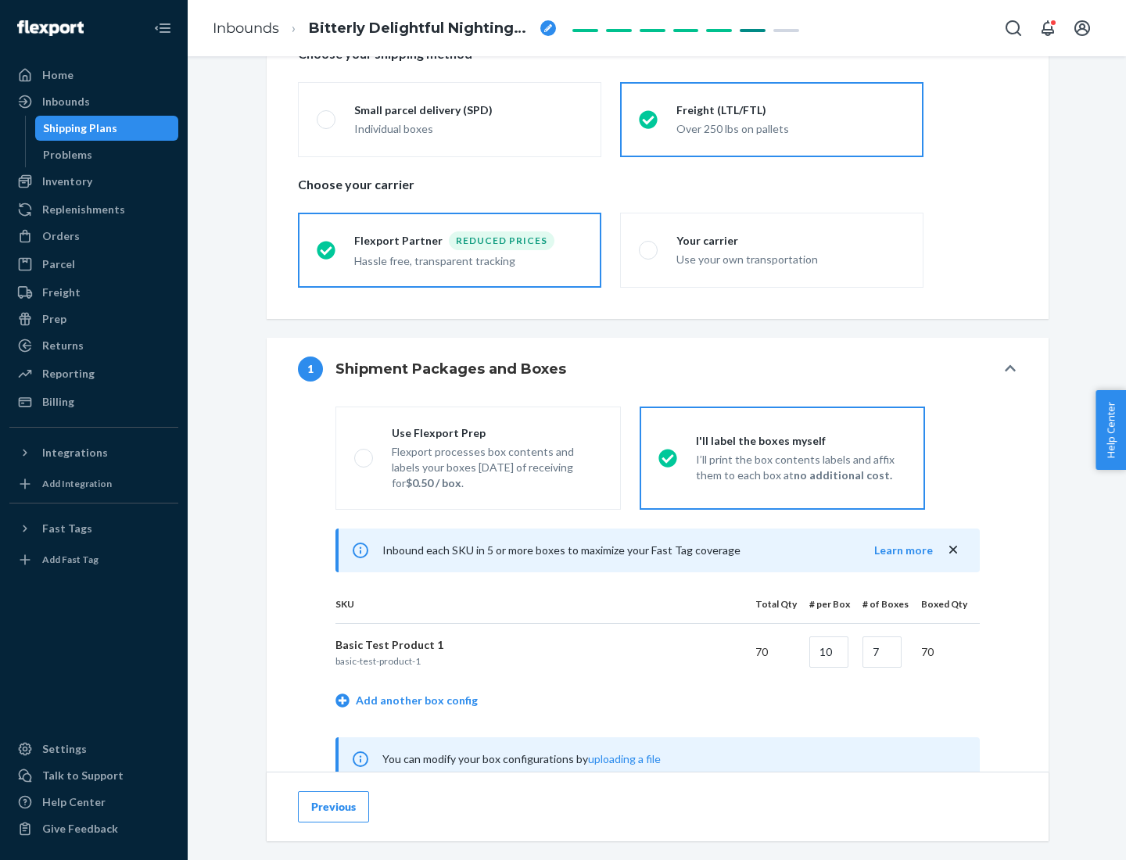
scroll to position [489, 0]
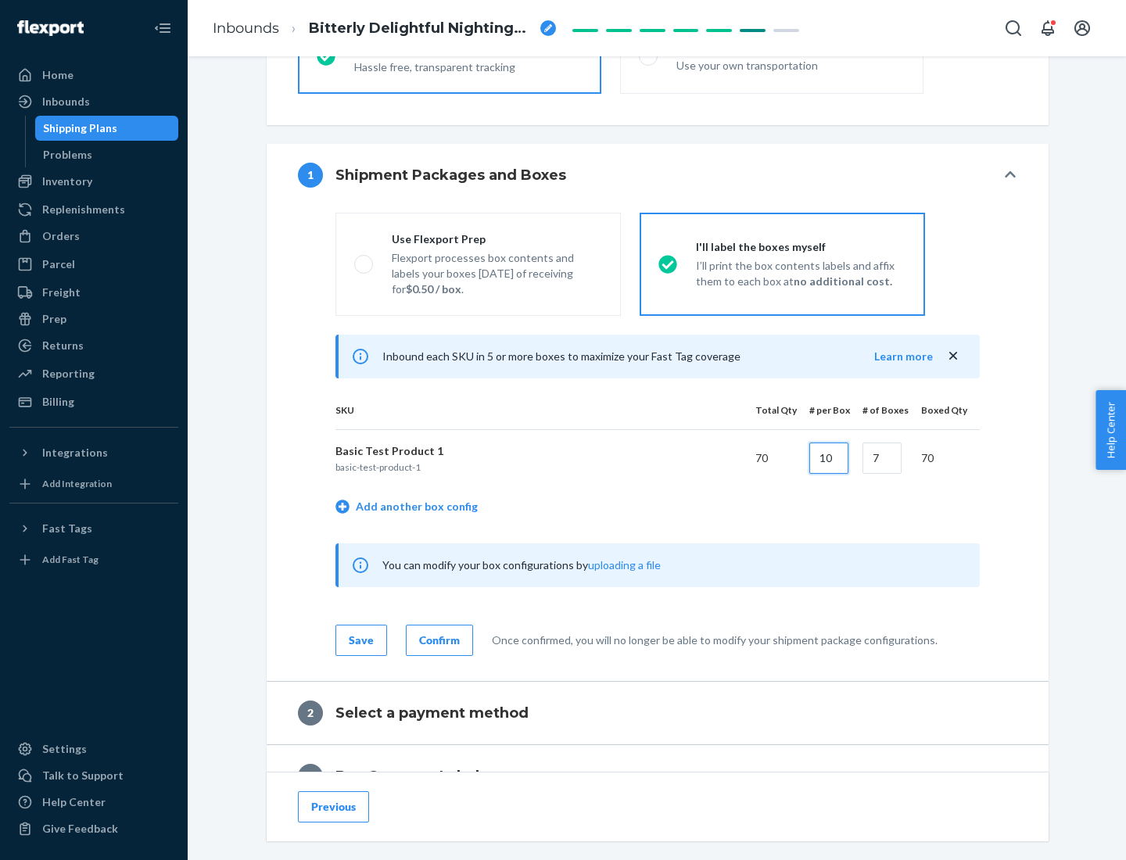
type input "10"
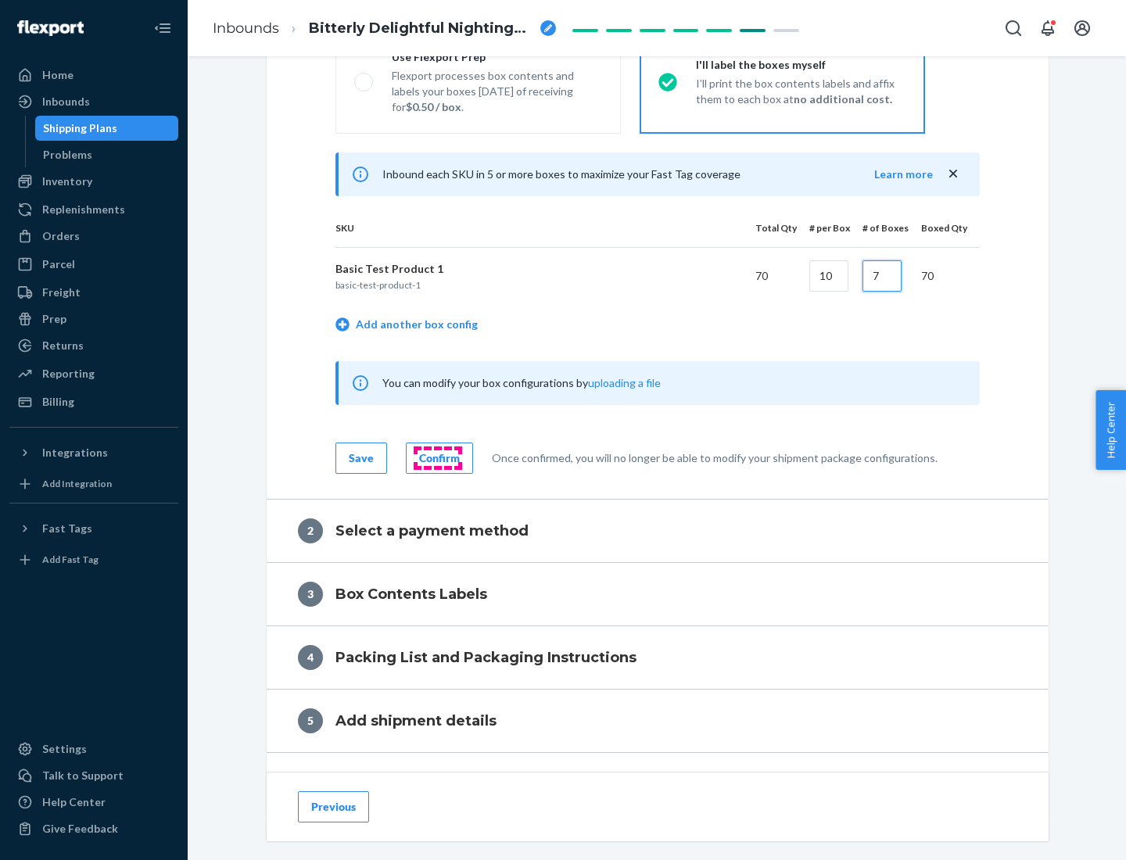
type input "7"
click at [437, 457] on div "Confirm" at bounding box center [439, 458] width 41 height 16
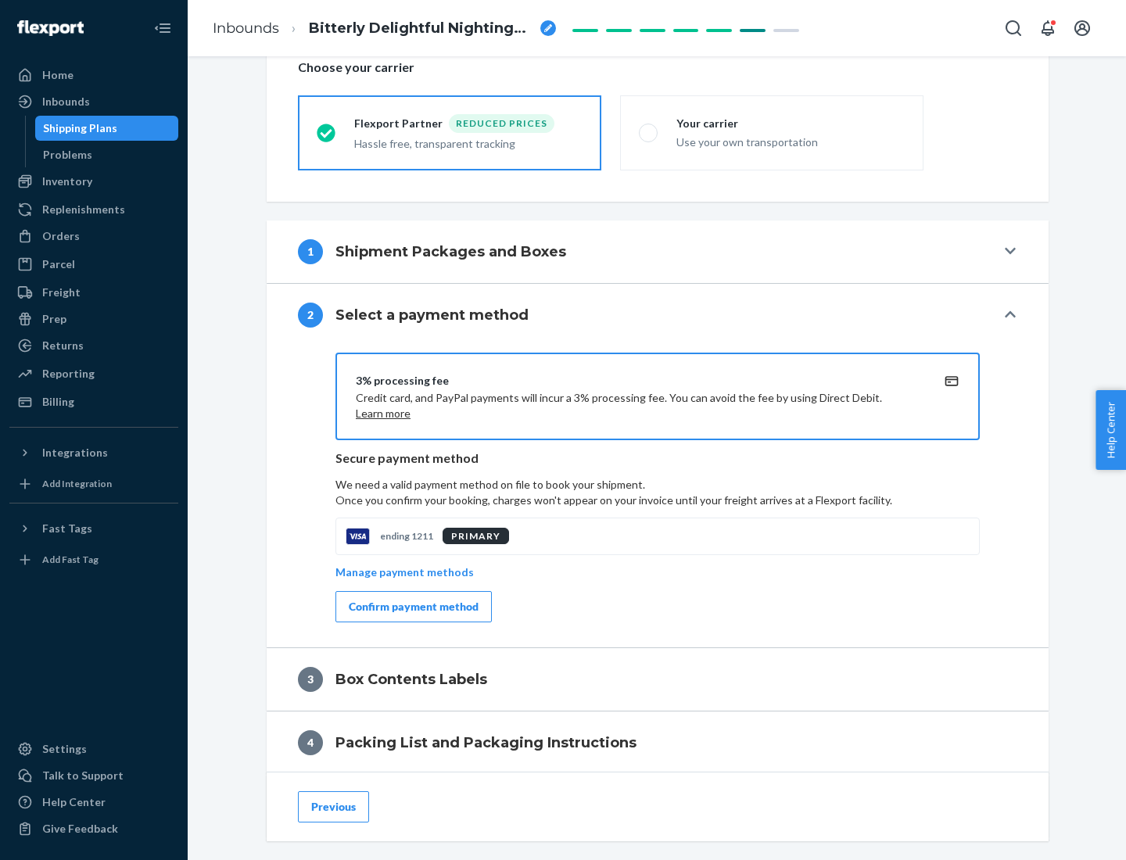
scroll to position [561, 0]
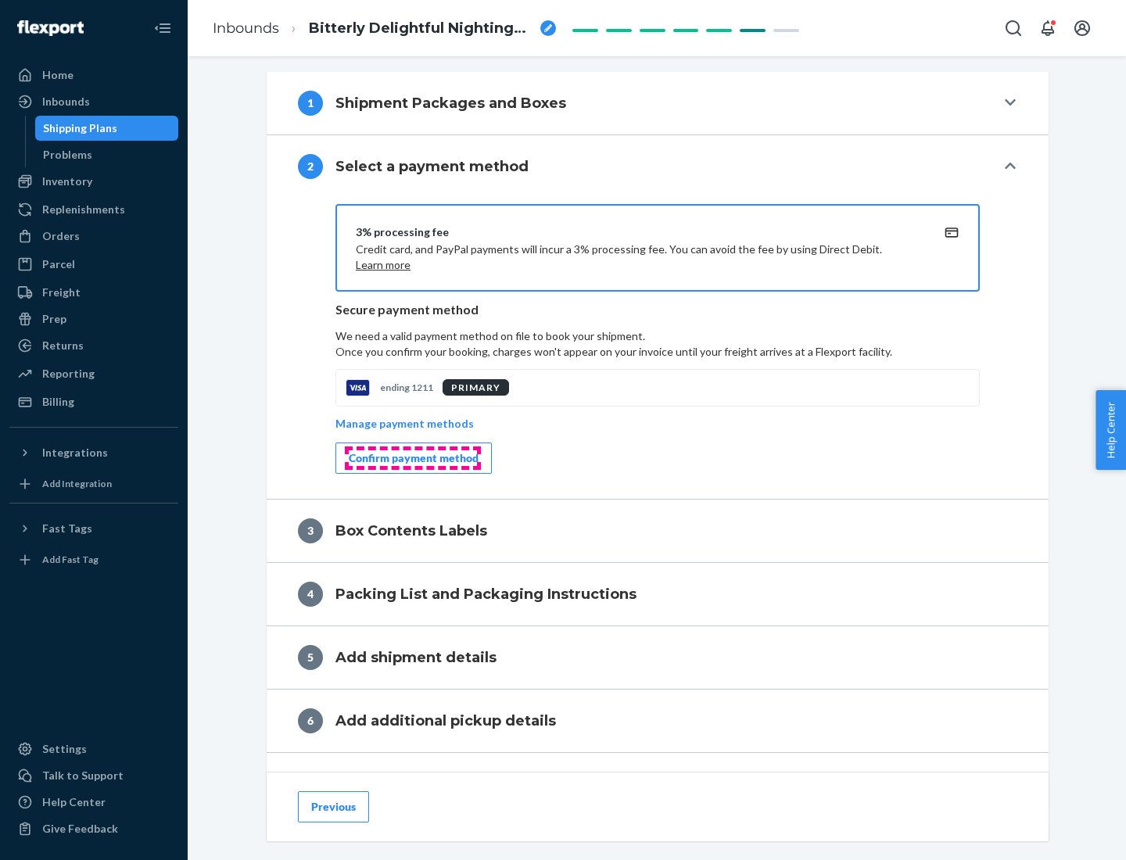
click at [412, 458] on div "Confirm payment method" at bounding box center [414, 458] width 130 height 16
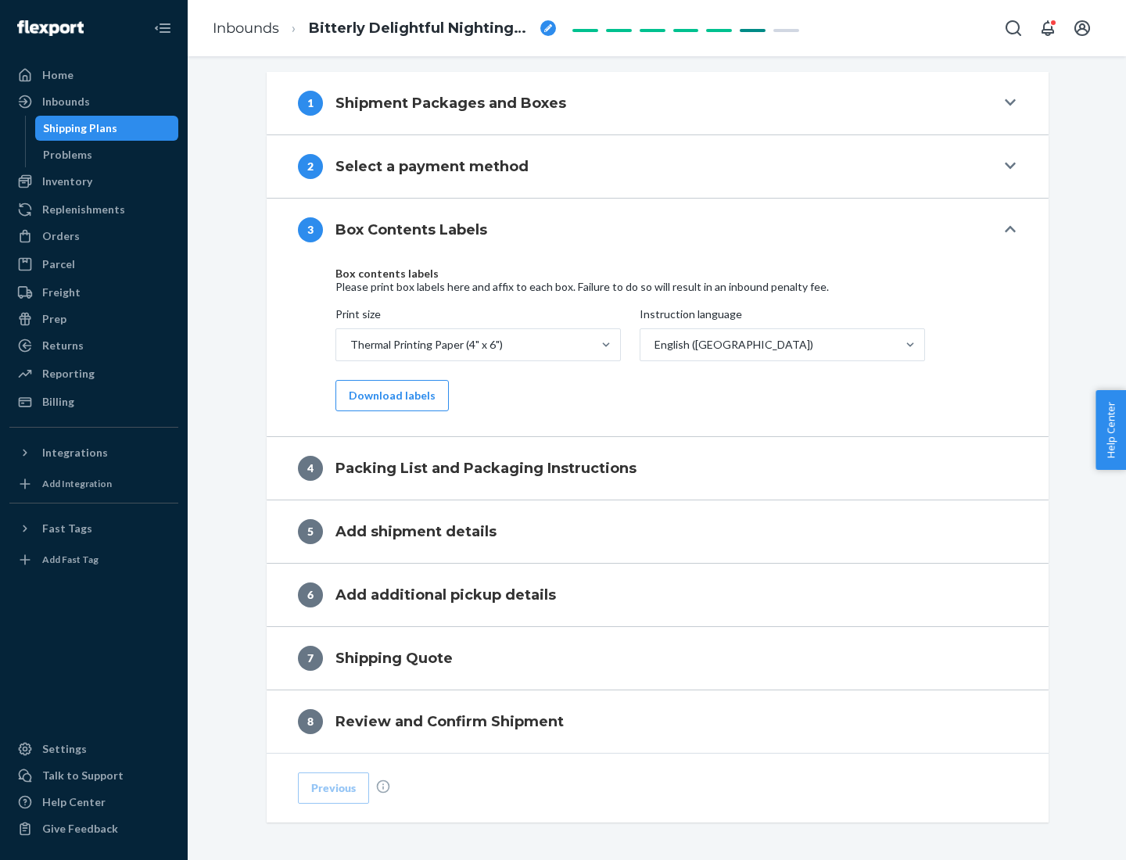
scroll to position [498, 0]
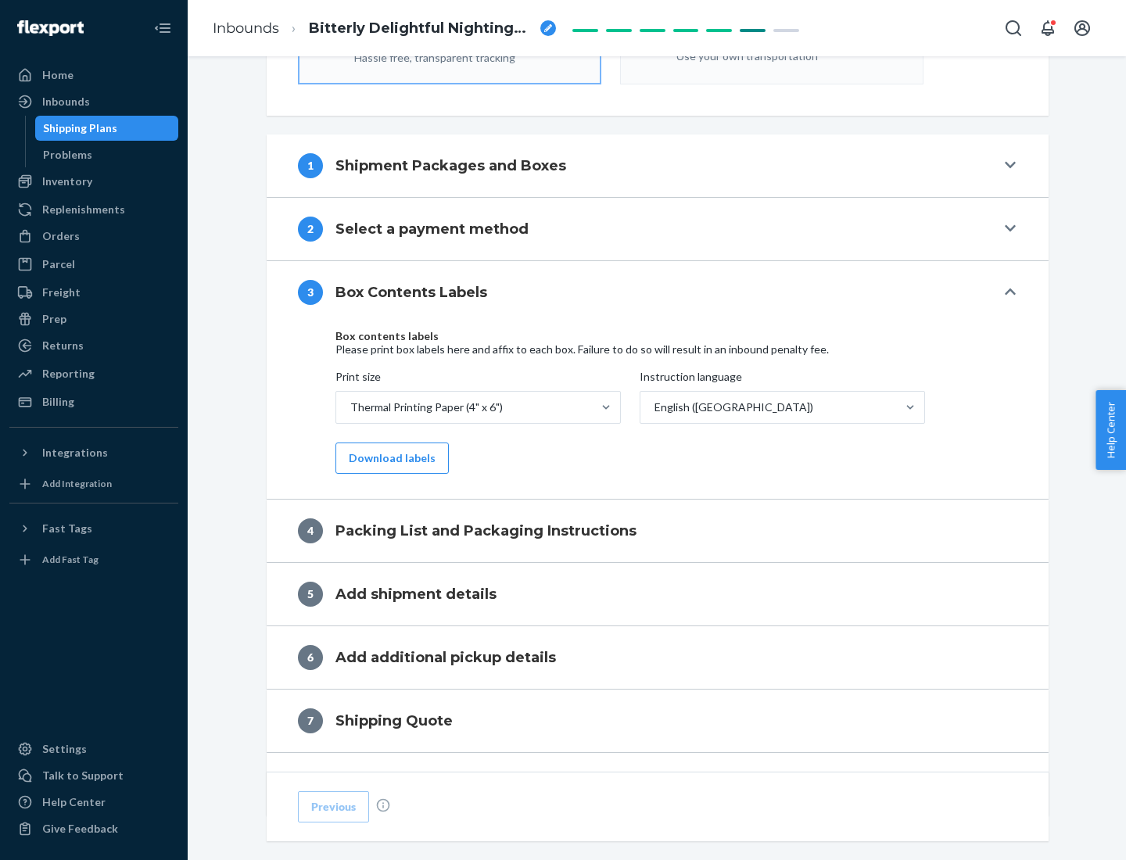
click at [389, 458] on button "Download labels" at bounding box center [391, 458] width 113 height 31
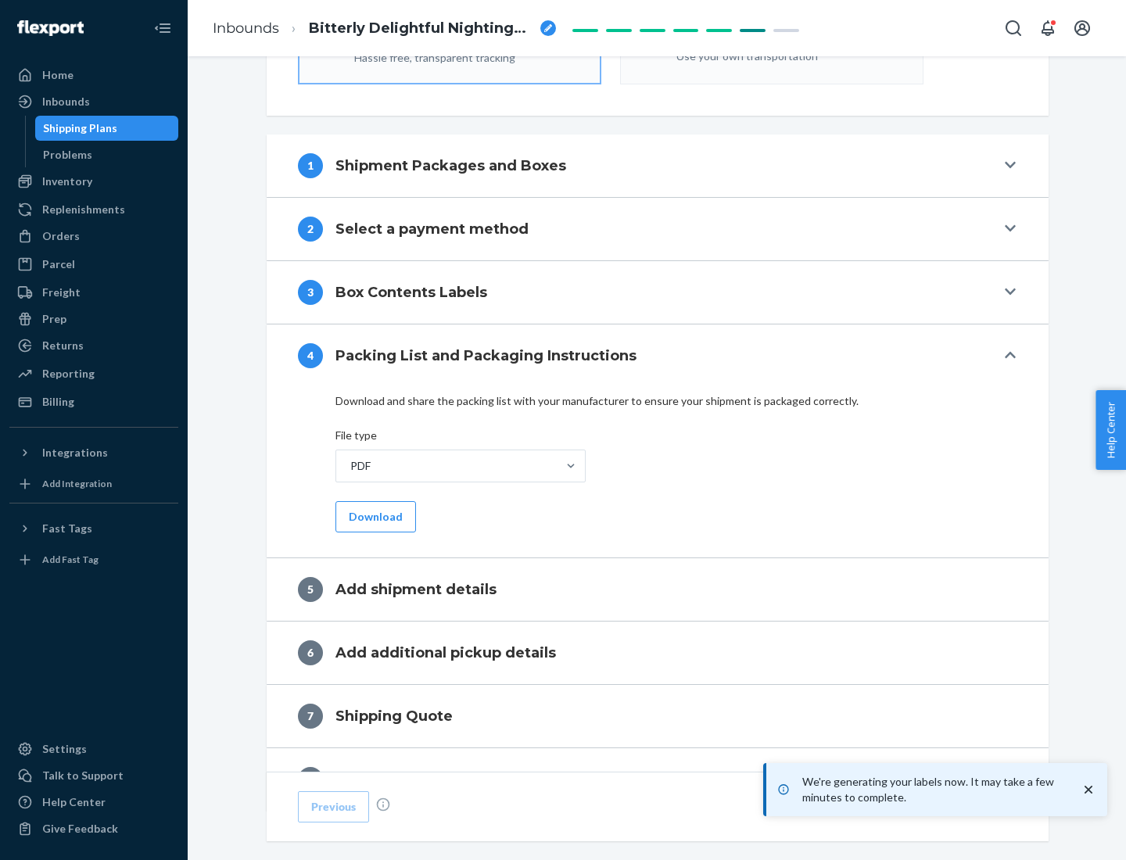
scroll to position [557, 0]
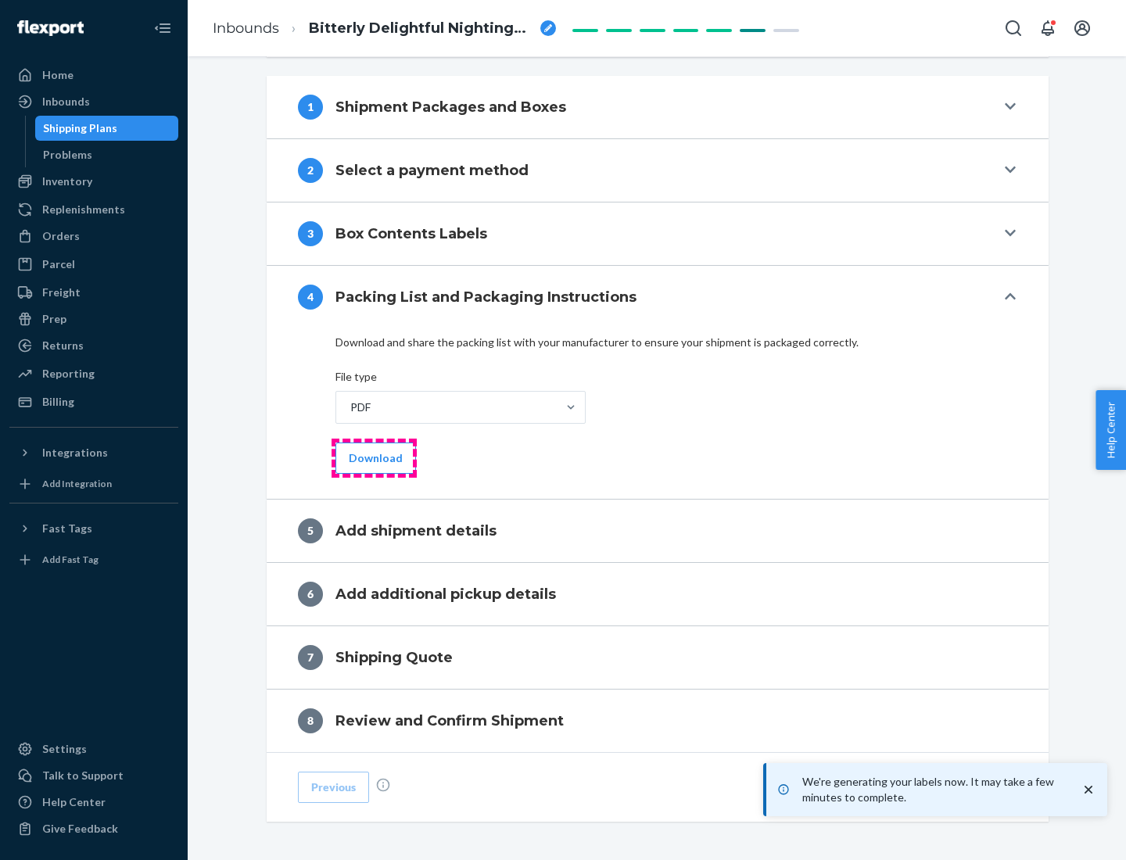
click at [374, 457] on button "Download" at bounding box center [375, 458] width 81 height 31
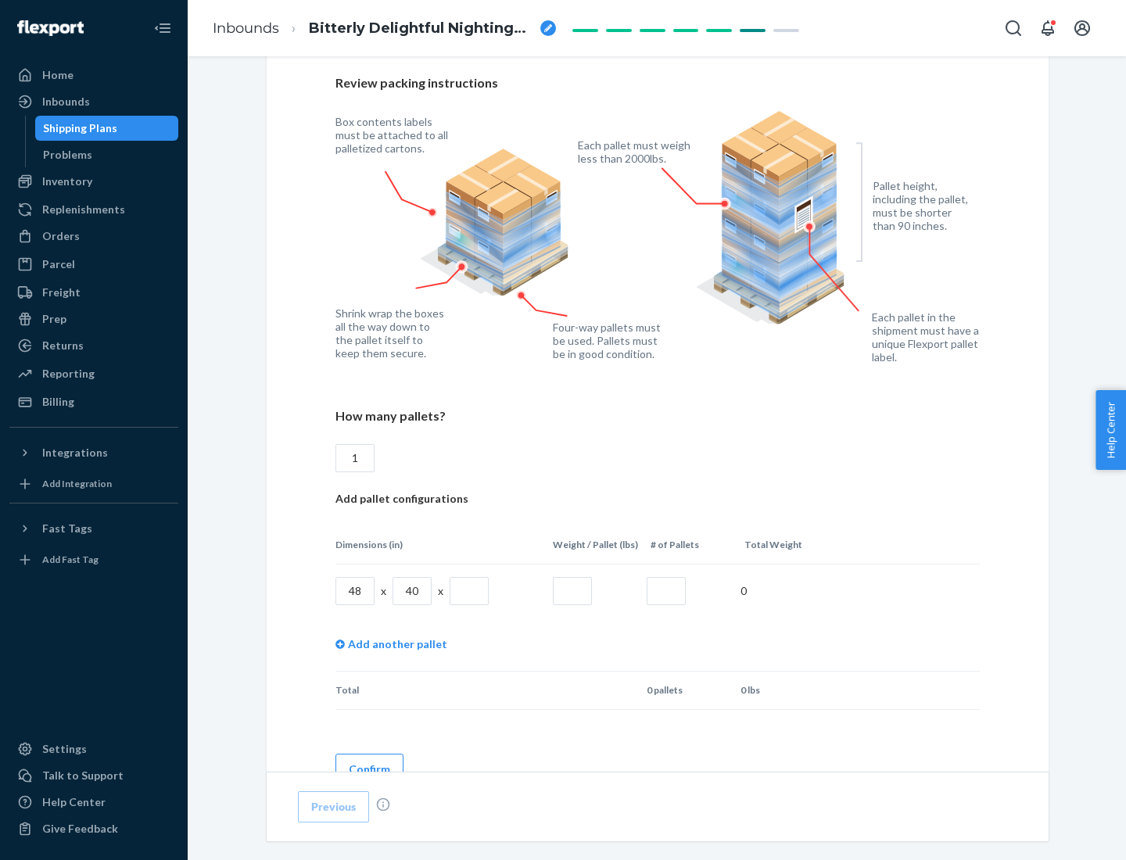
scroll to position [1136, 0]
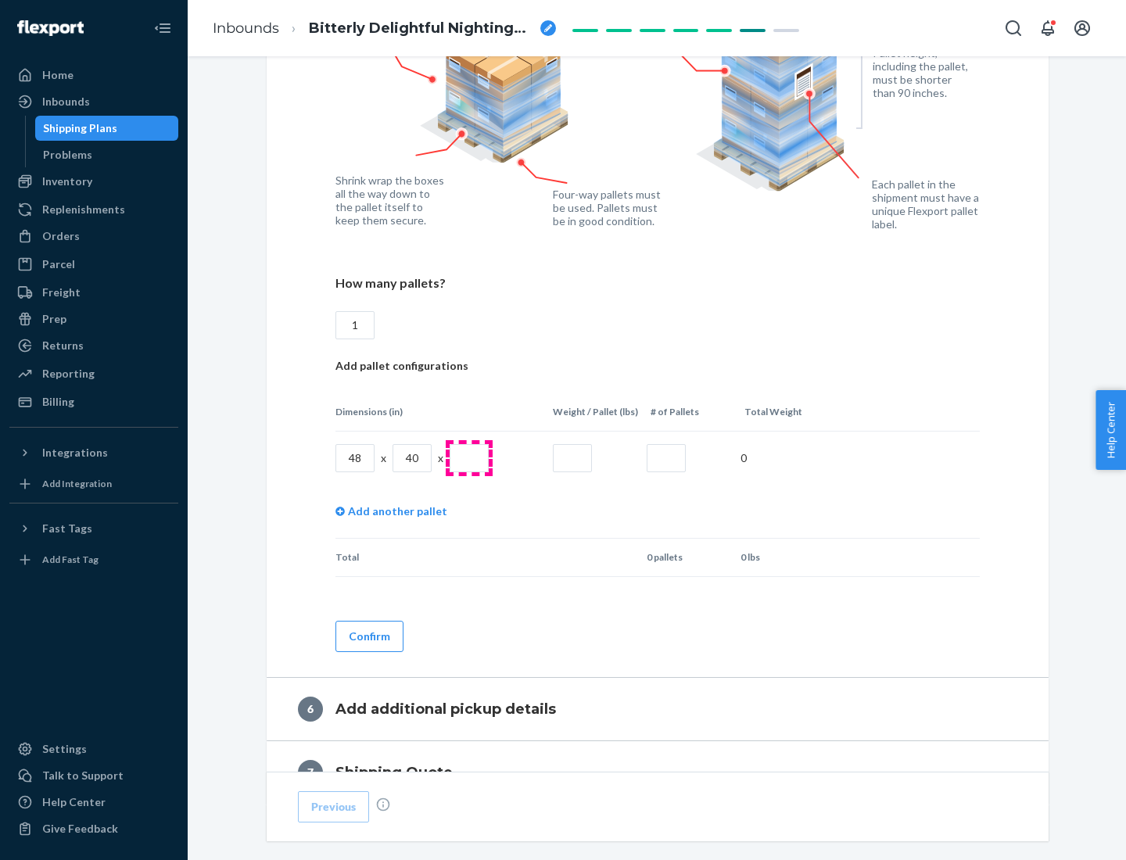
type input "1"
type input "40"
type input "200"
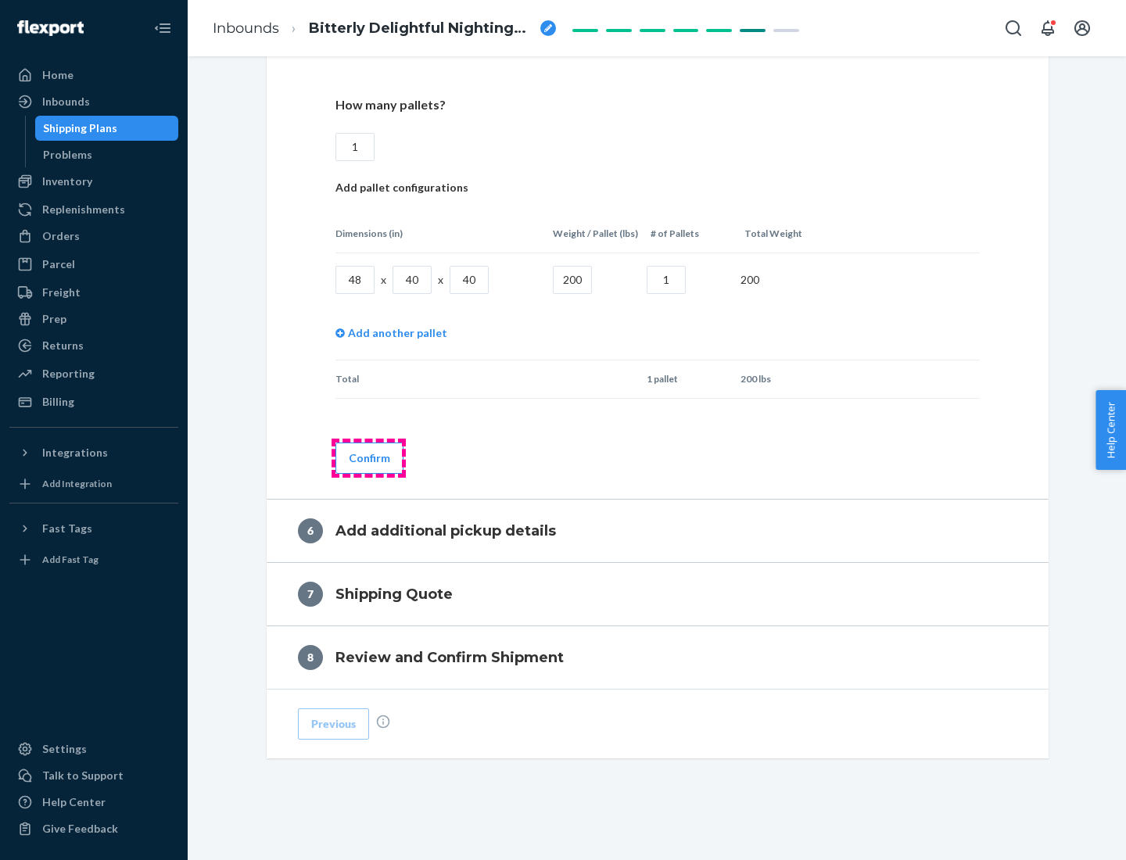
type input "1"
click at [368, 457] on button "Confirm" at bounding box center [369, 458] width 68 height 31
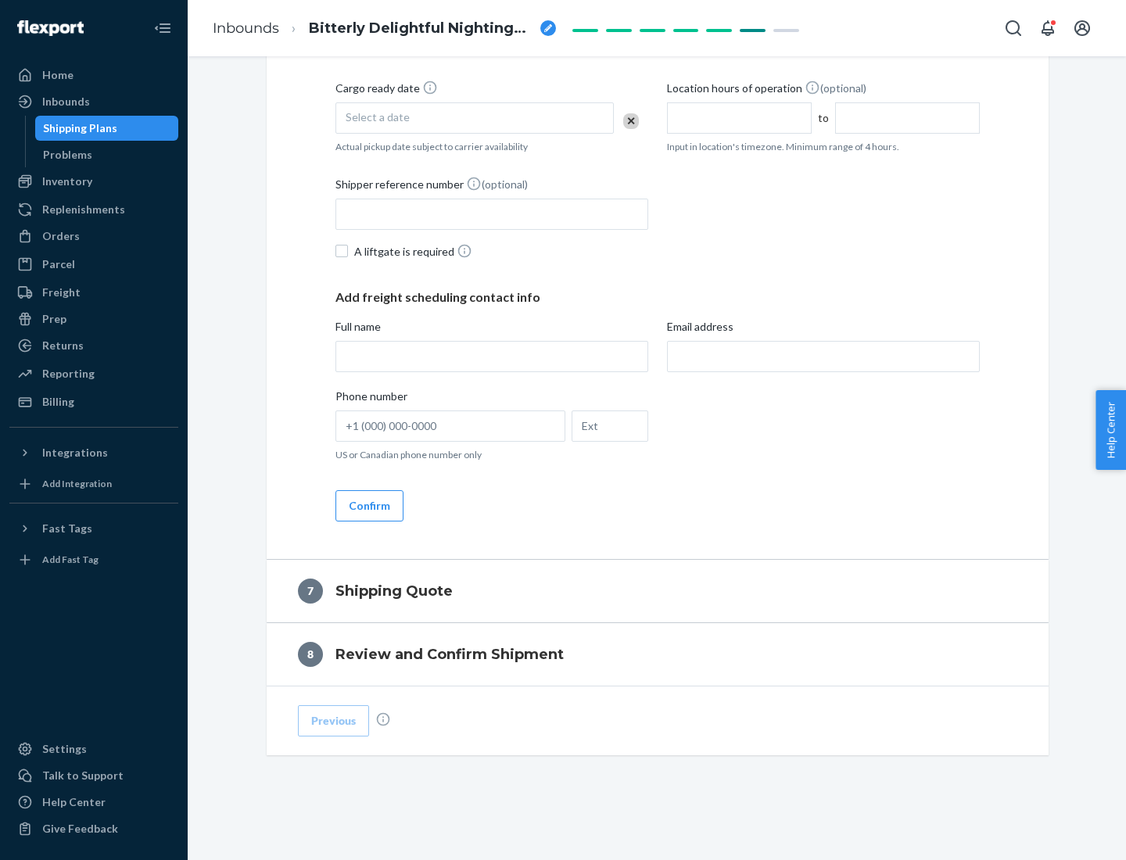
scroll to position [598, 0]
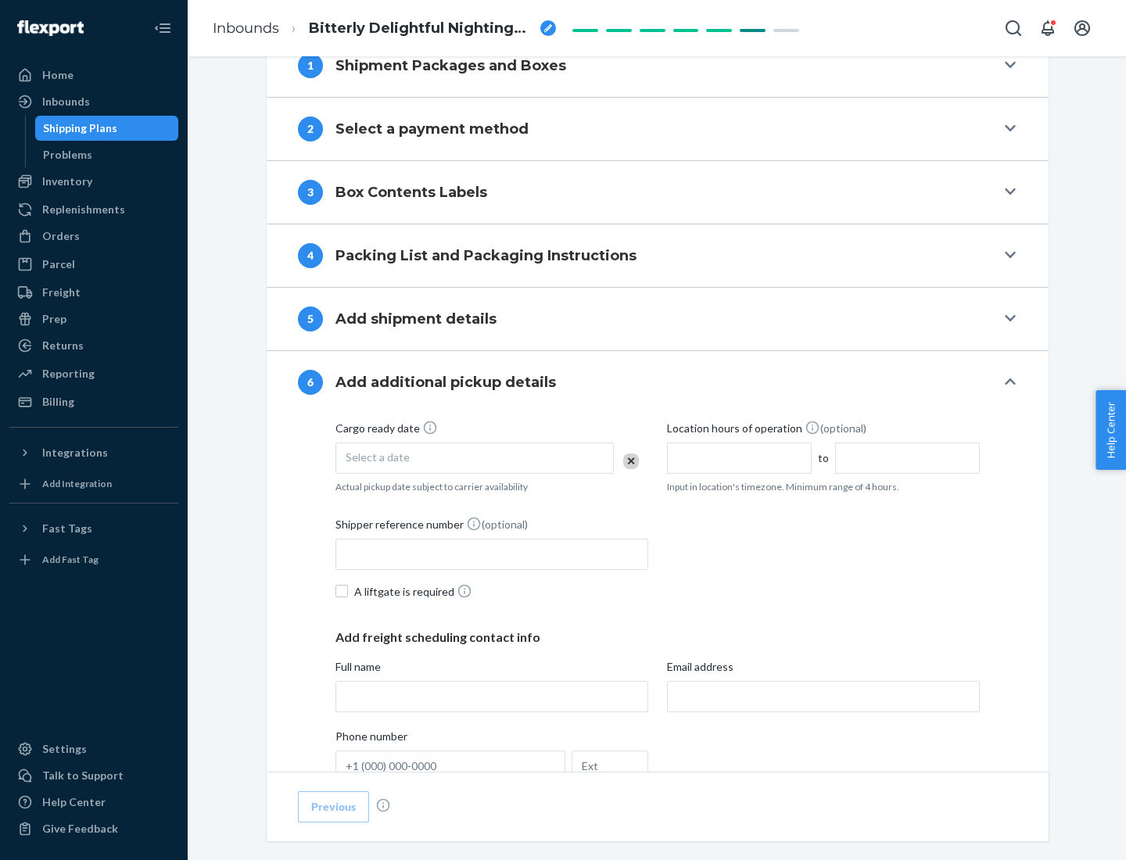
click at [475, 457] on div "Select a date" at bounding box center [474, 458] width 278 height 31
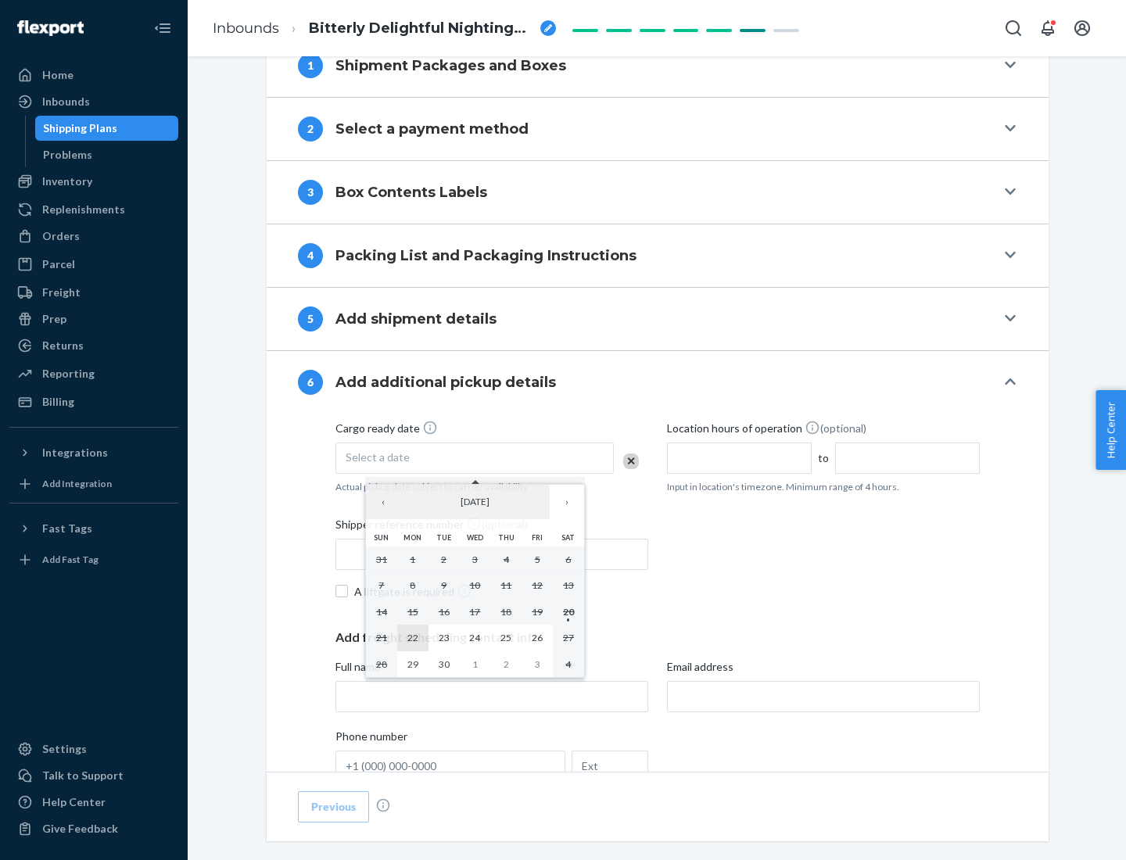
click at [412, 637] on abbr "22" at bounding box center [412, 638] width 11 height 12
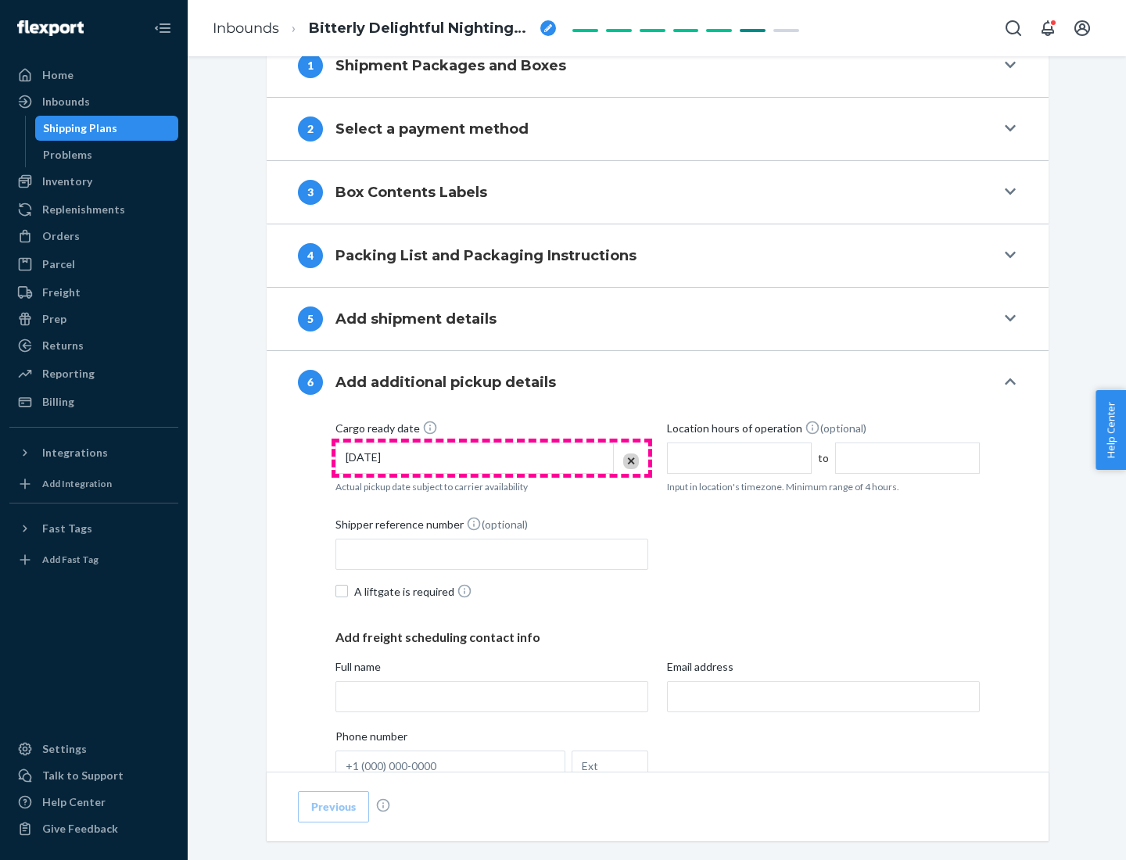
scroll to position [837, 0]
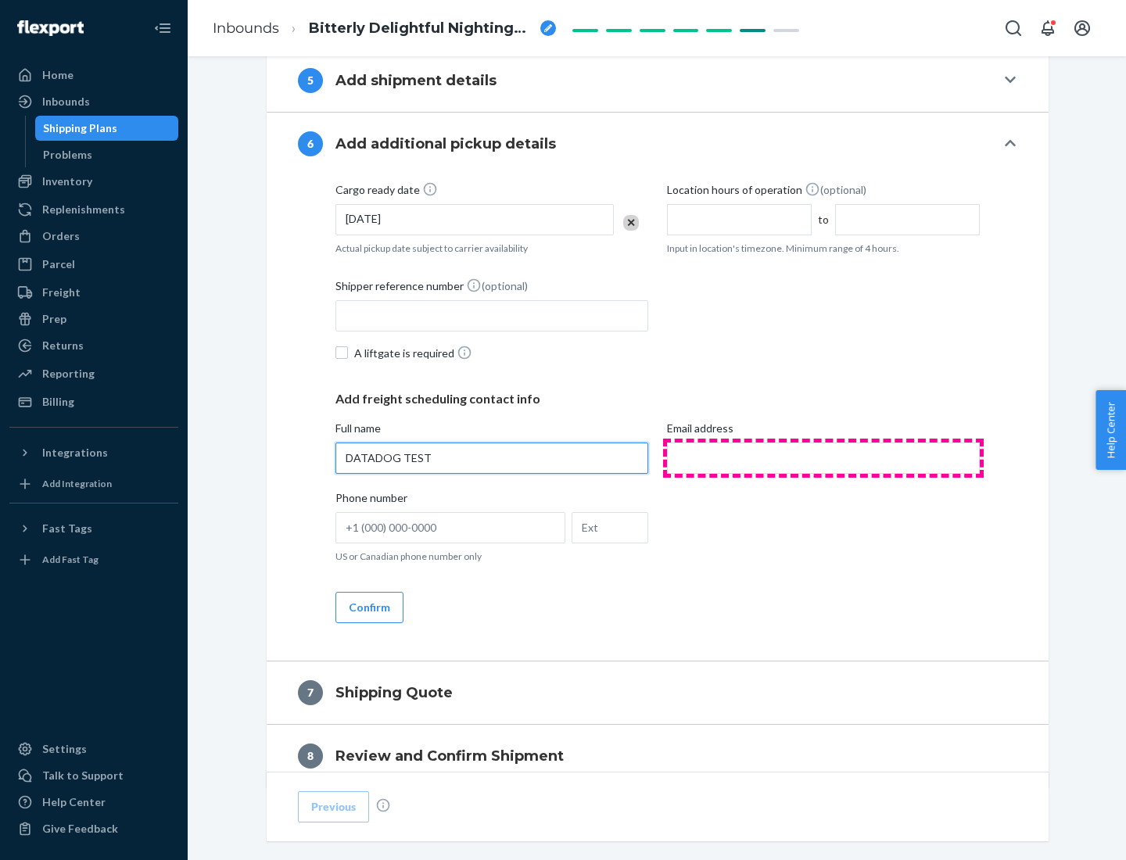
type input "DATADOG TEST"
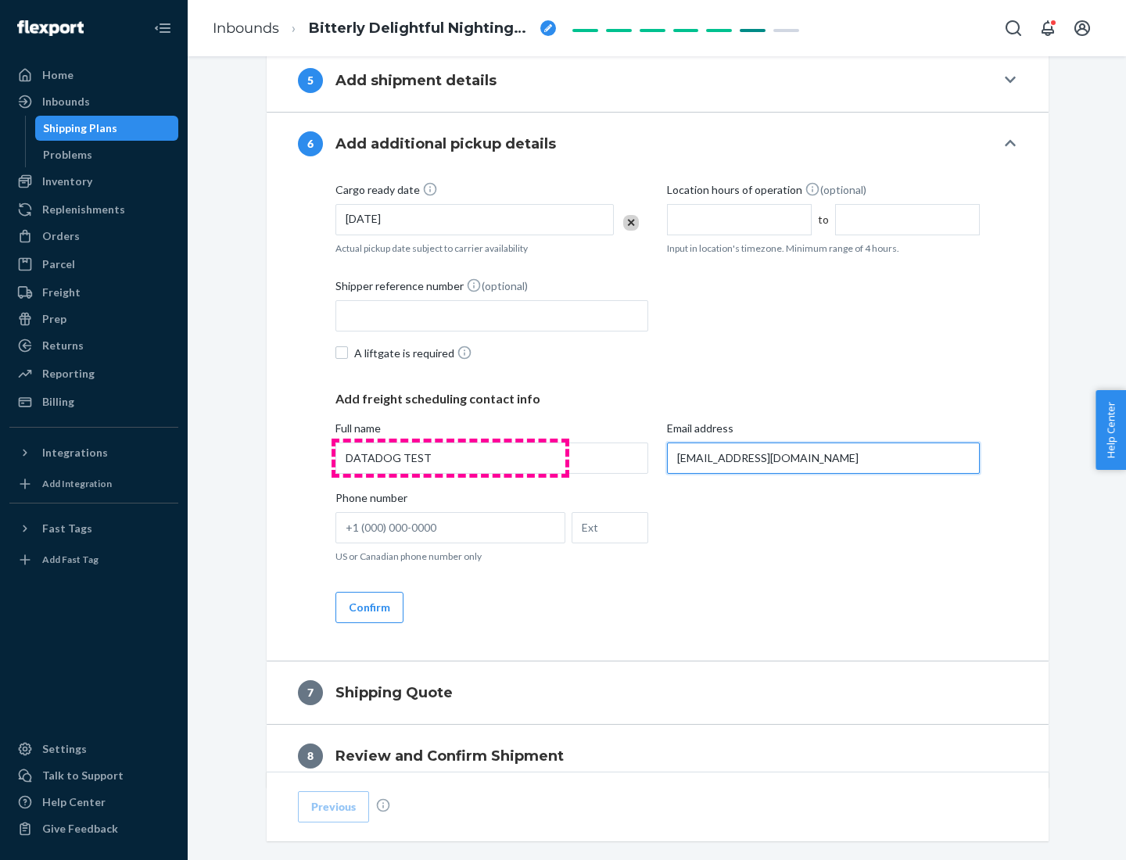
scroll to position [906, 0]
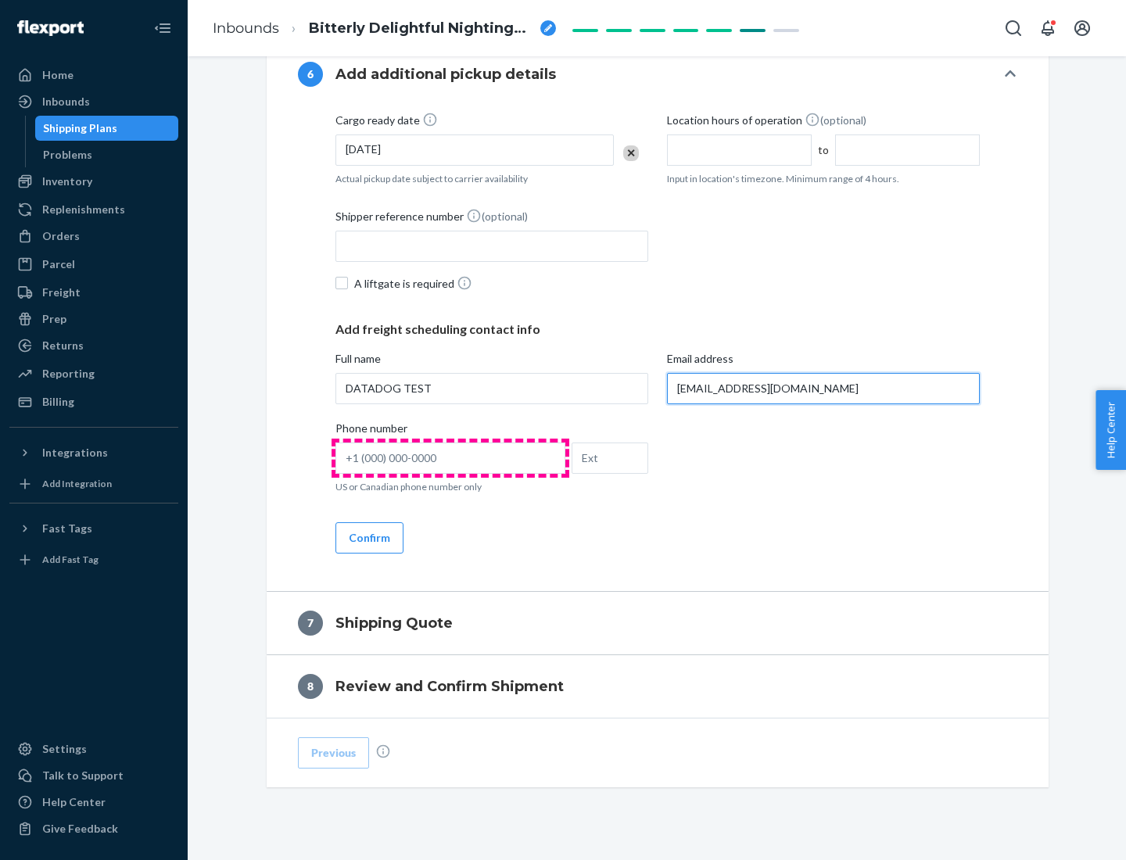
type input "[EMAIL_ADDRESS][DOMAIN_NAME]"
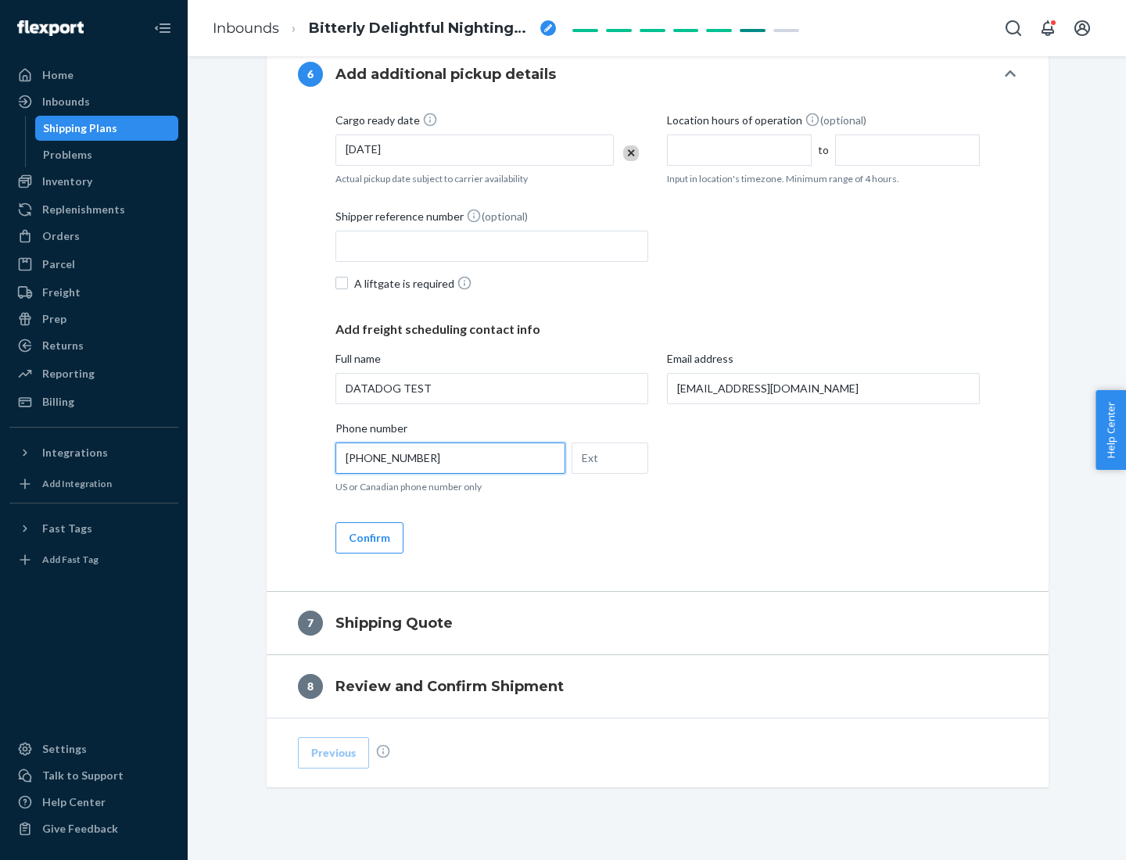
scroll to position [938, 0]
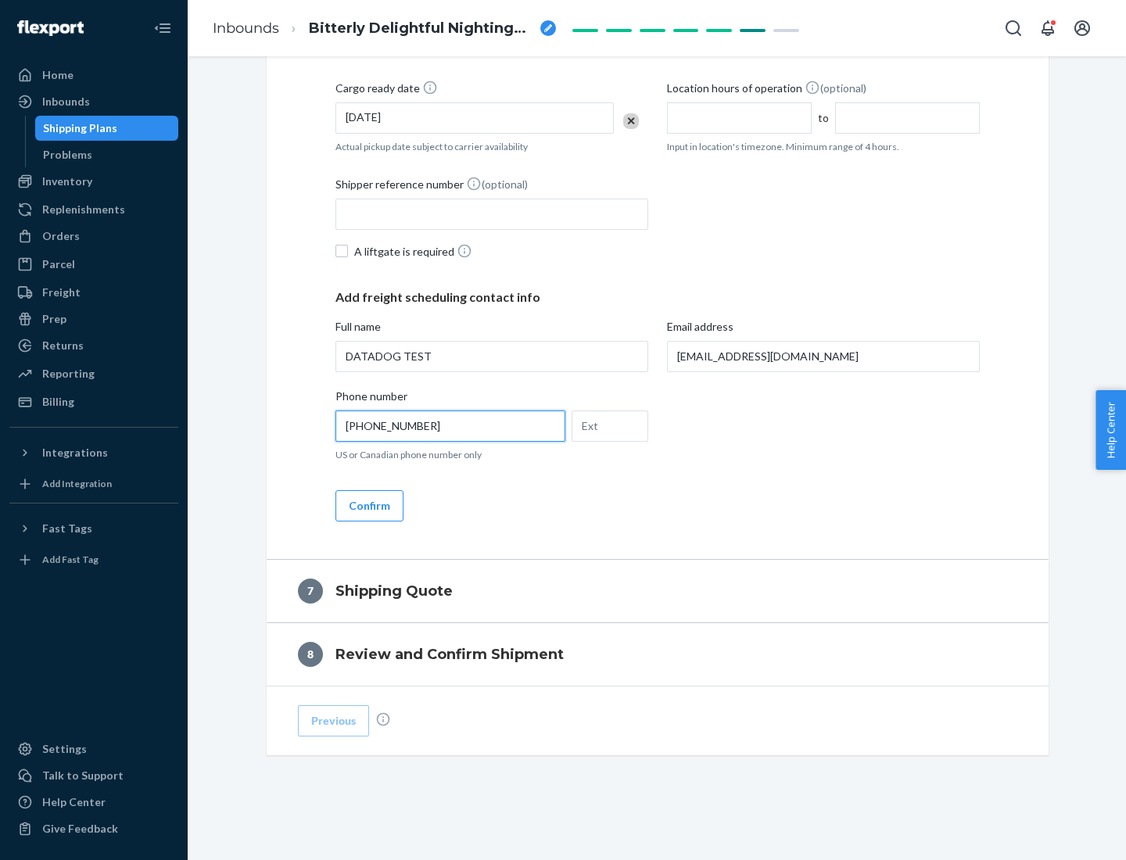
type input "[PHONE_NUMBER]"
click at [368, 505] on button "Confirm" at bounding box center [369, 505] width 68 height 31
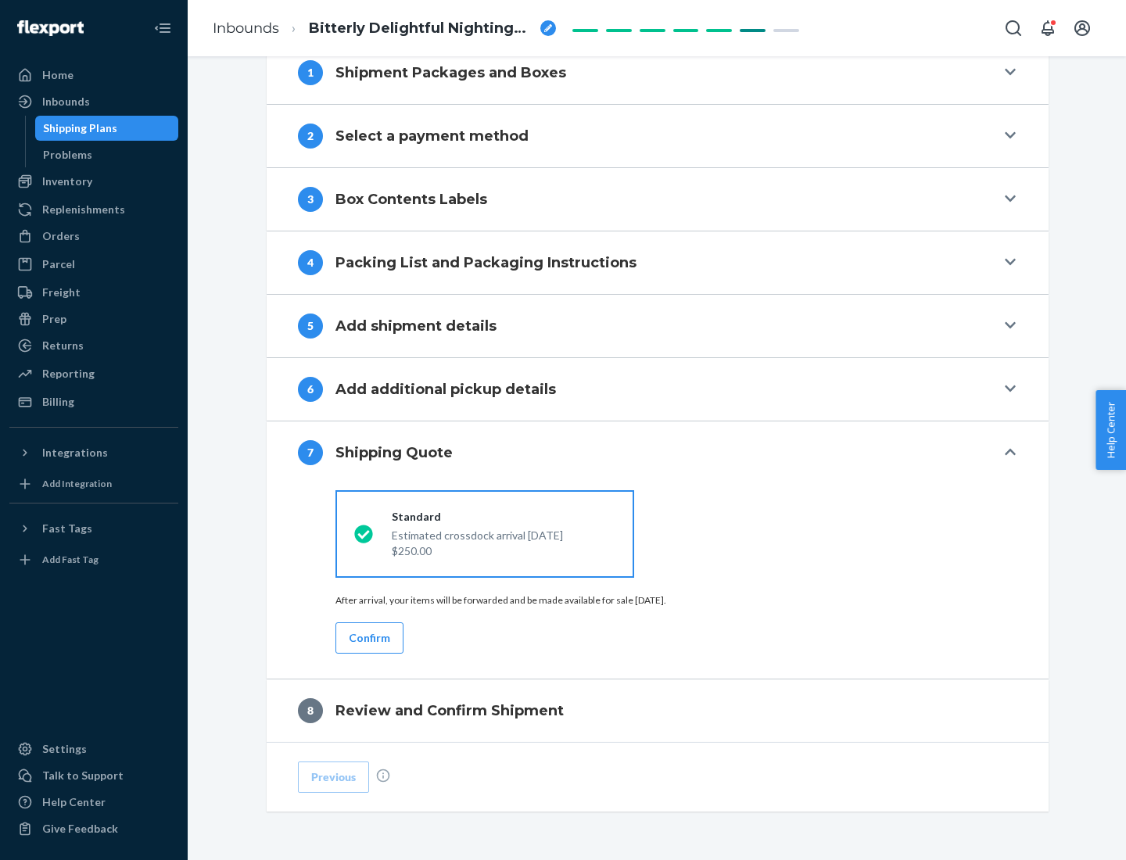
scroll to position [647, 0]
